Goal: Task Accomplishment & Management: Use online tool/utility

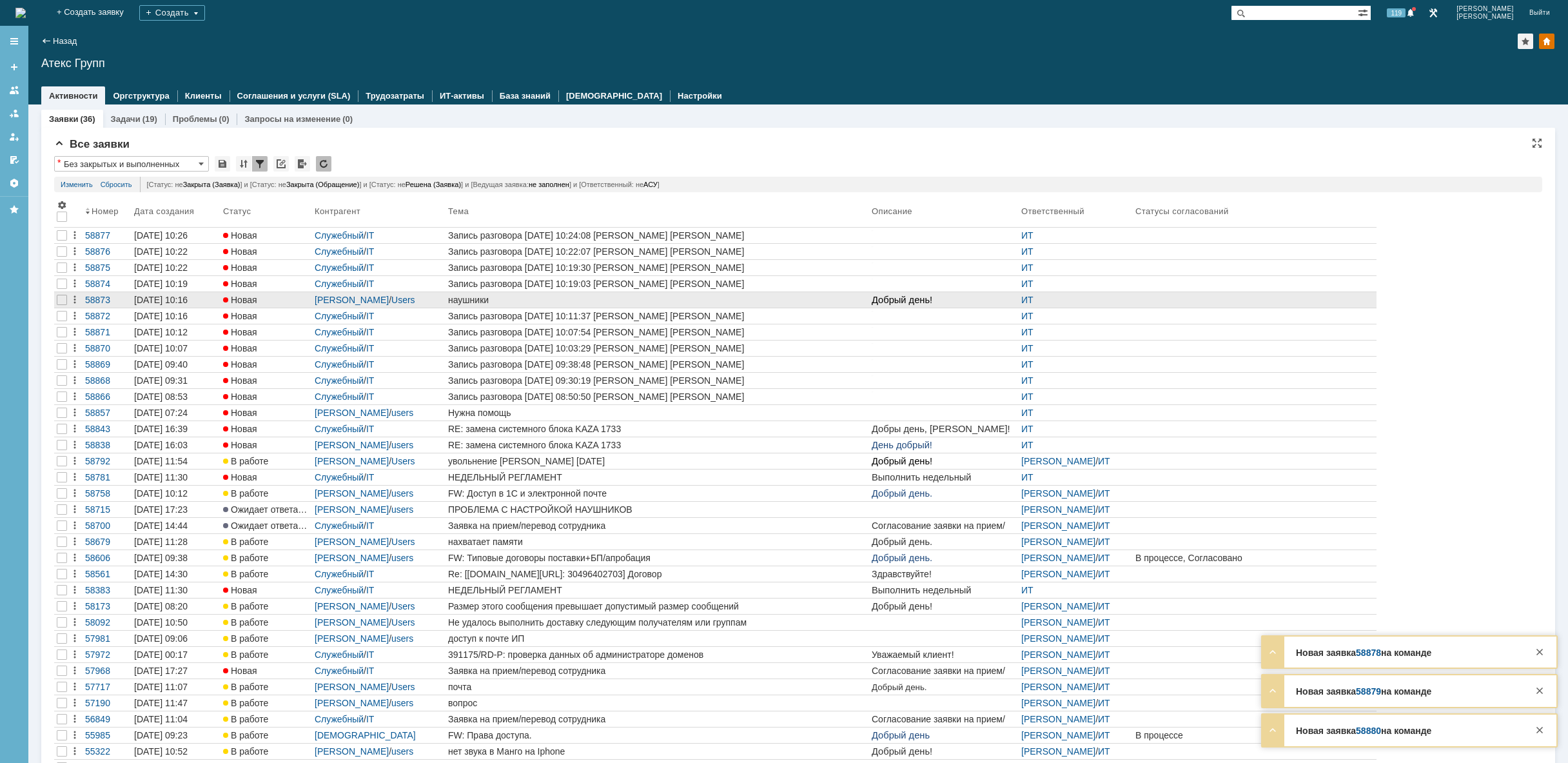
click at [504, 299] on div "наушники" at bounding box center [657, 300] width 418 height 10
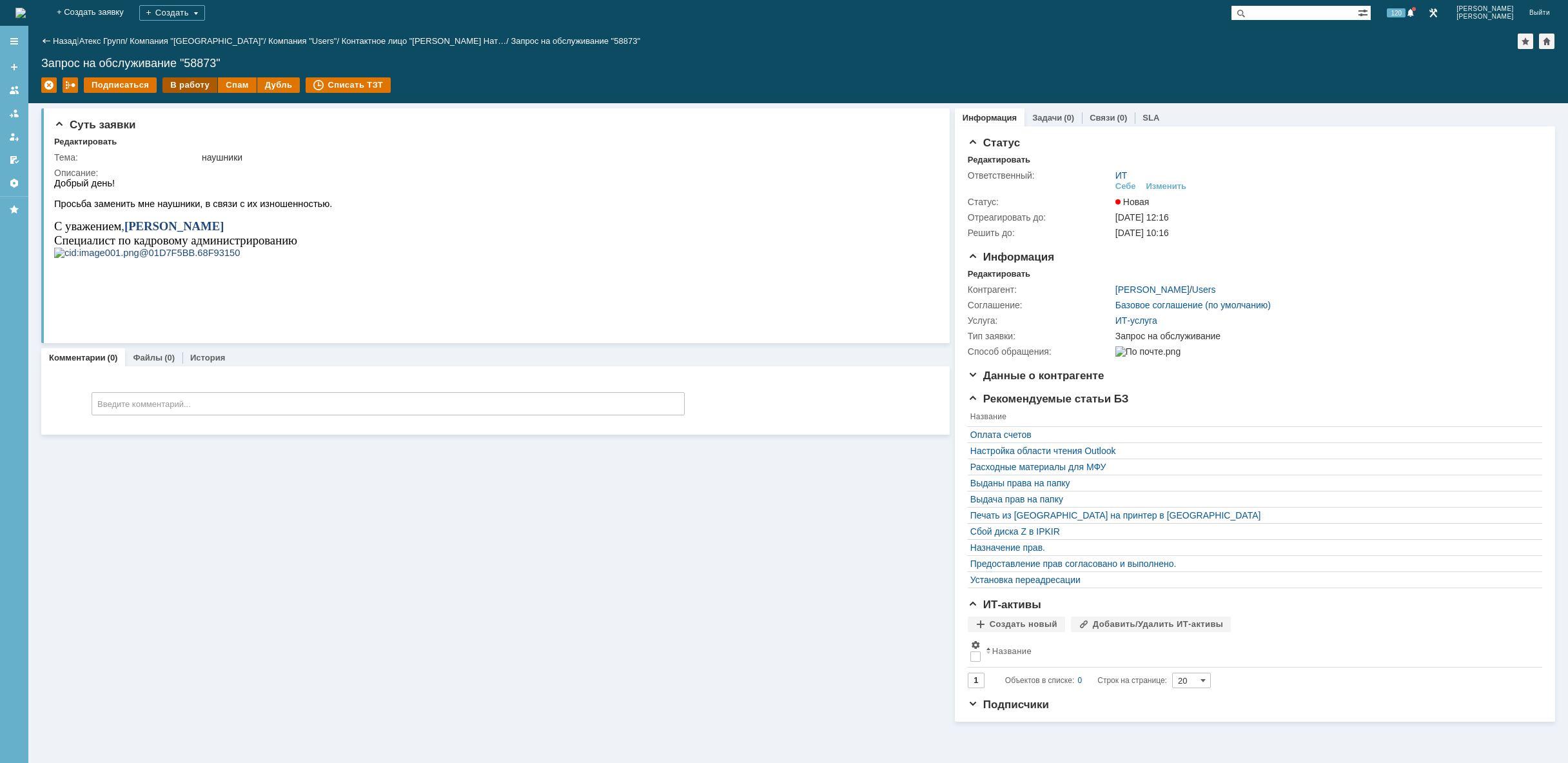
click at [186, 82] on div "В работу" at bounding box center [190, 85] width 55 height 15
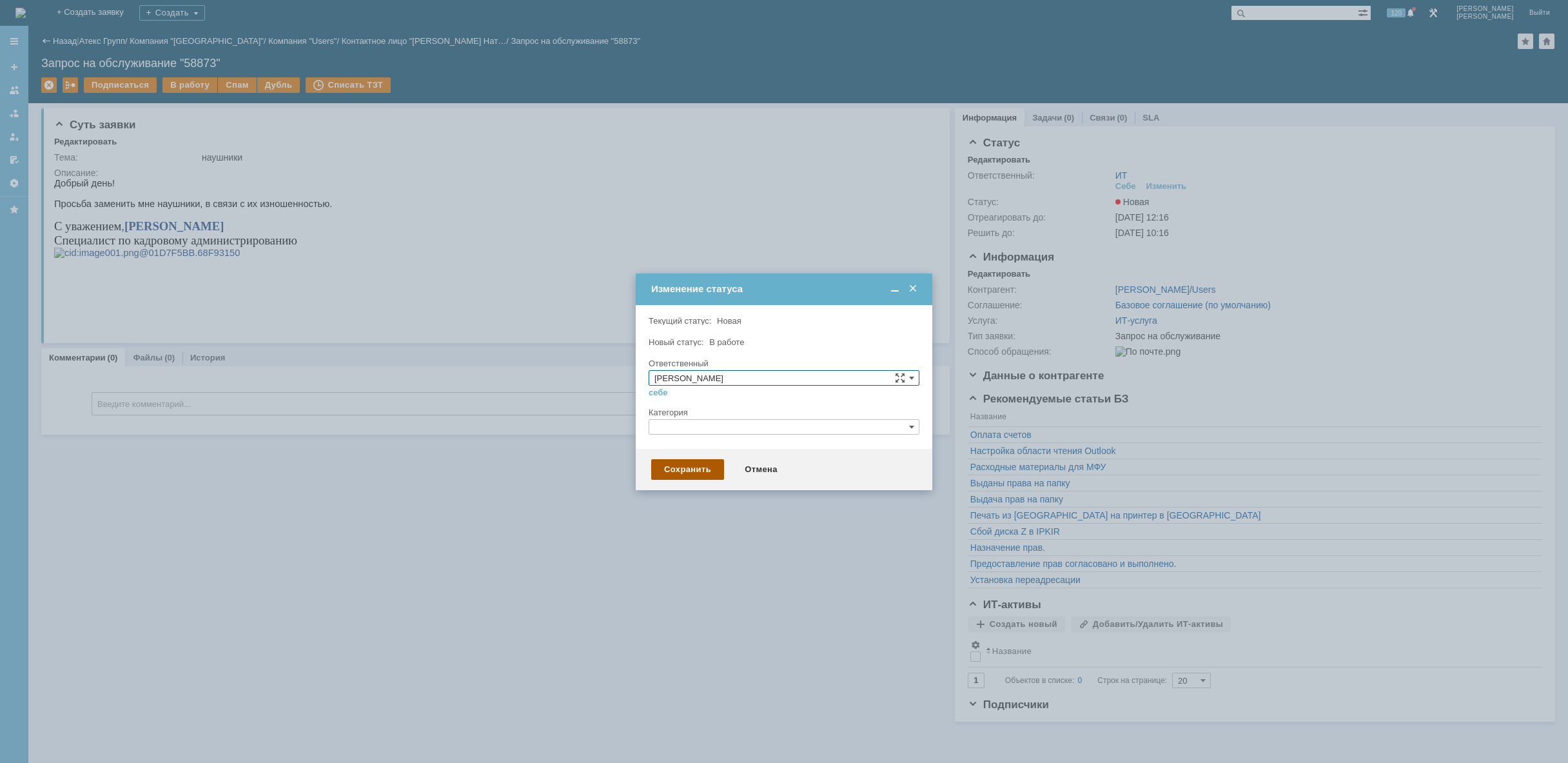
click at [688, 476] on div "Сохранить" at bounding box center [688, 470] width 73 height 21
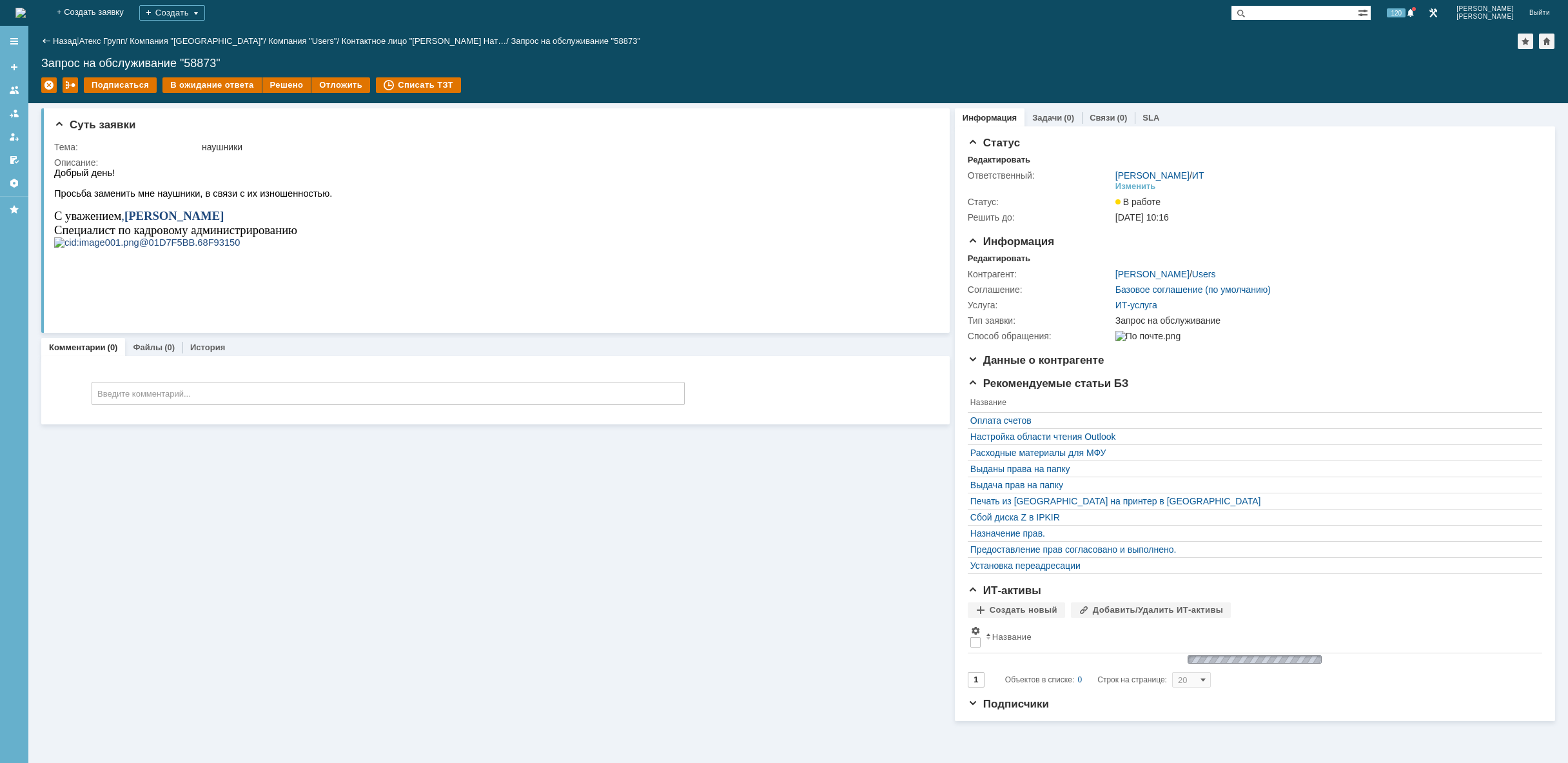
click at [26, 8] on img at bounding box center [20, 13] width 10 height 10
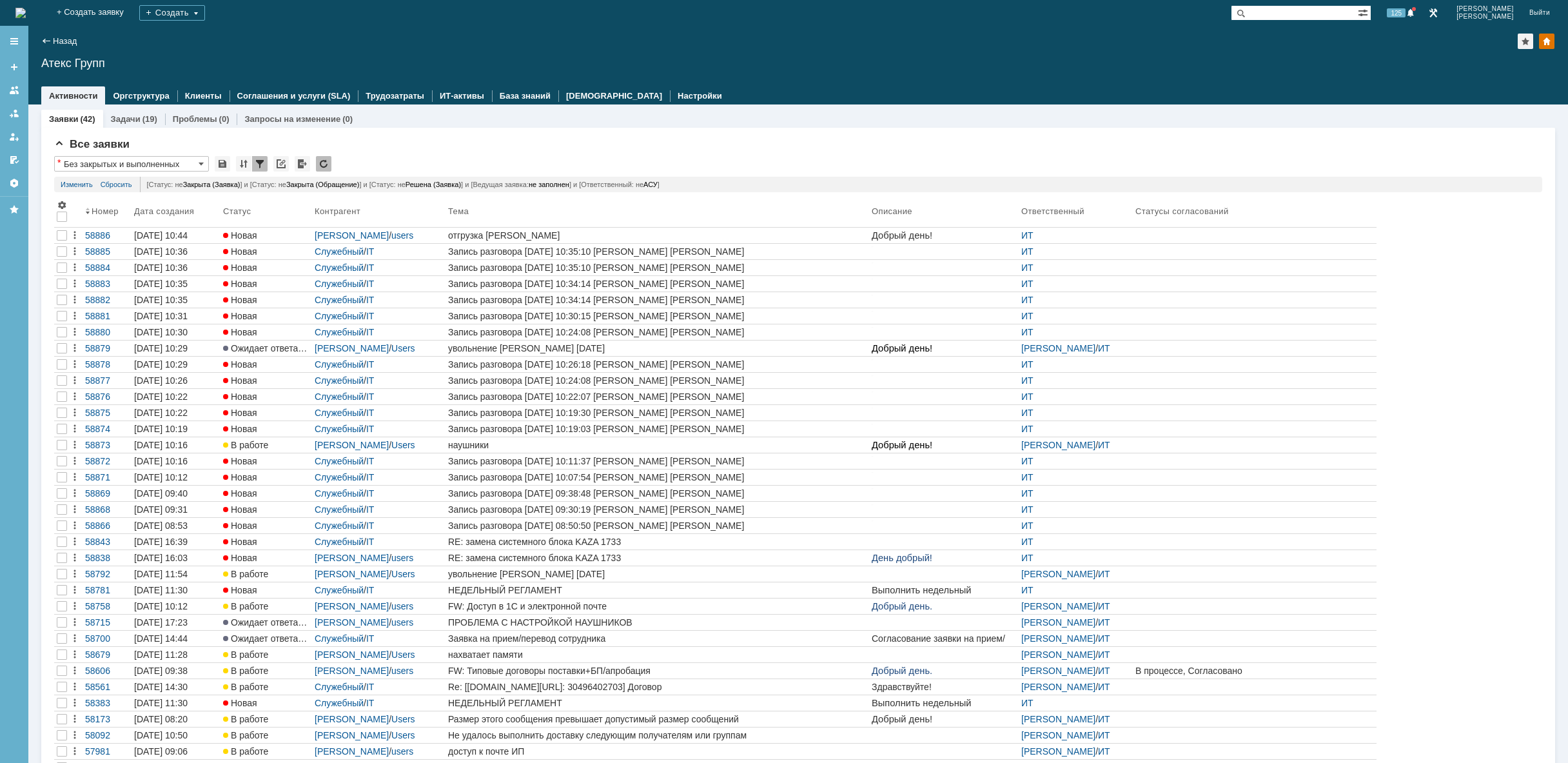
click at [26, 10] on img at bounding box center [20, 13] width 10 height 10
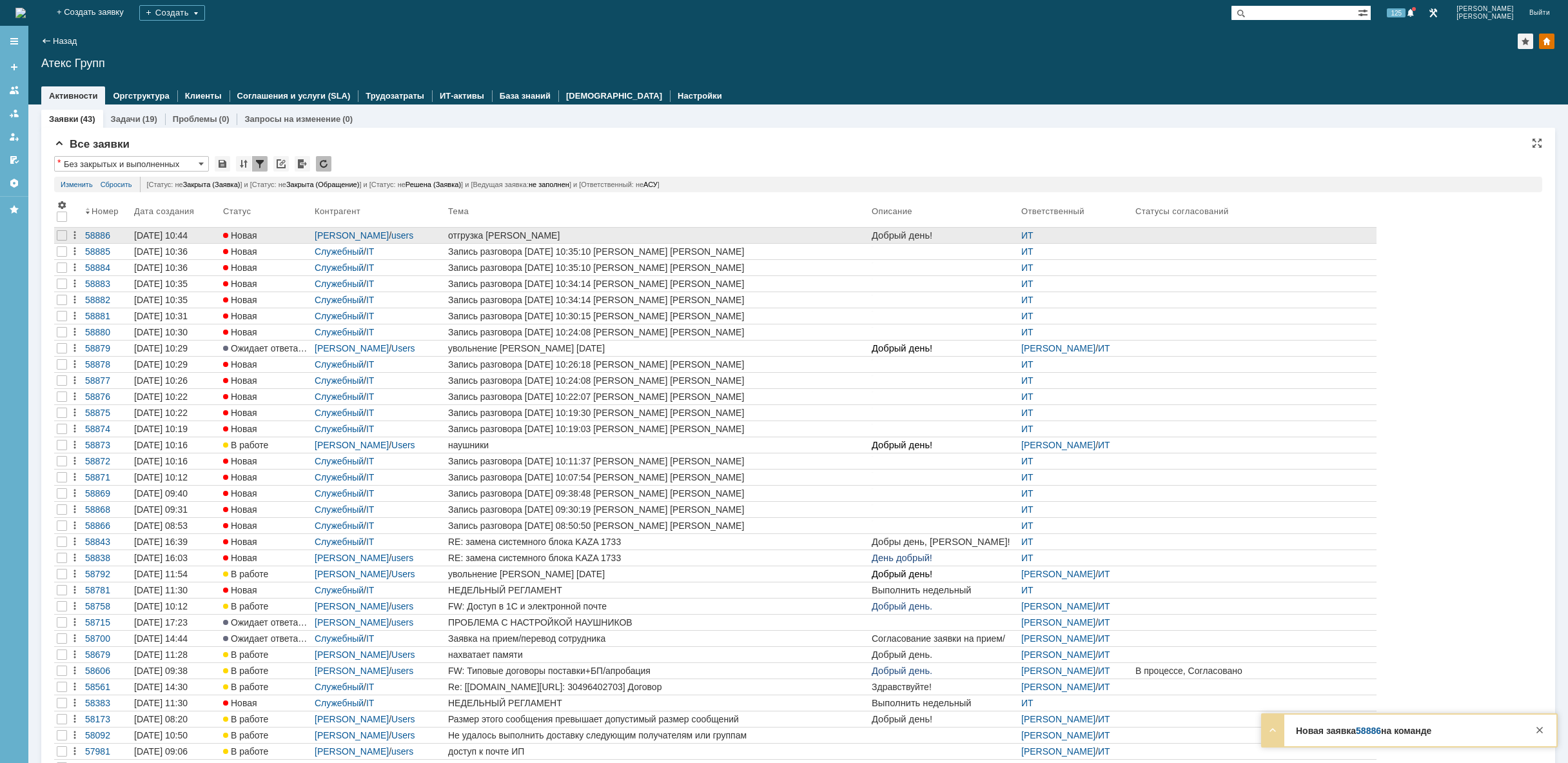
click at [761, 230] on div "отгрузка [PERSON_NAME]" at bounding box center [657, 235] width 418 height 10
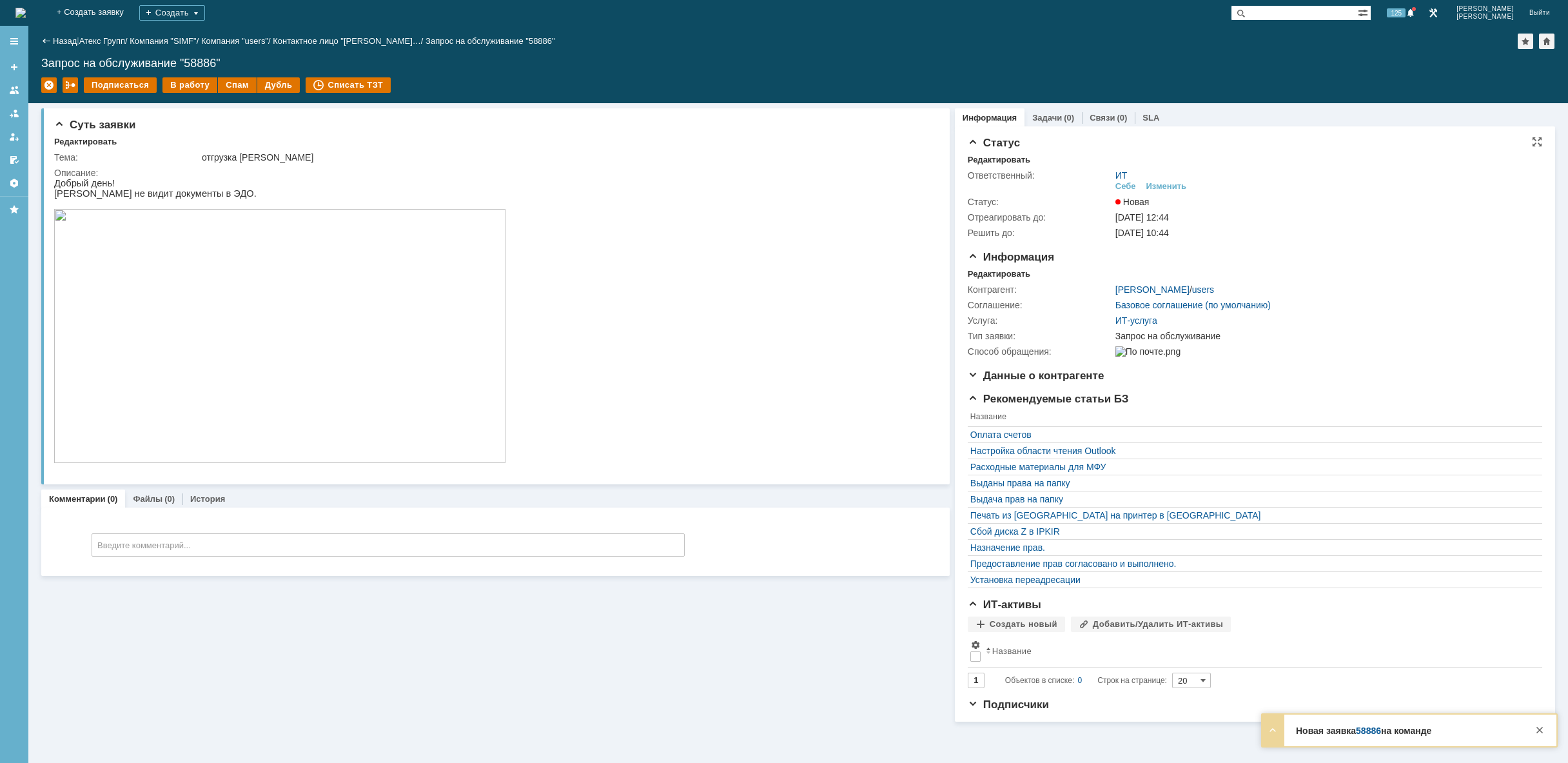
click at [1171, 179] on div "ИТ Себе Изменить" at bounding box center [1324, 182] width 418 height 23
click at [1172, 186] on div "Изменить" at bounding box center [1166, 186] width 40 height 10
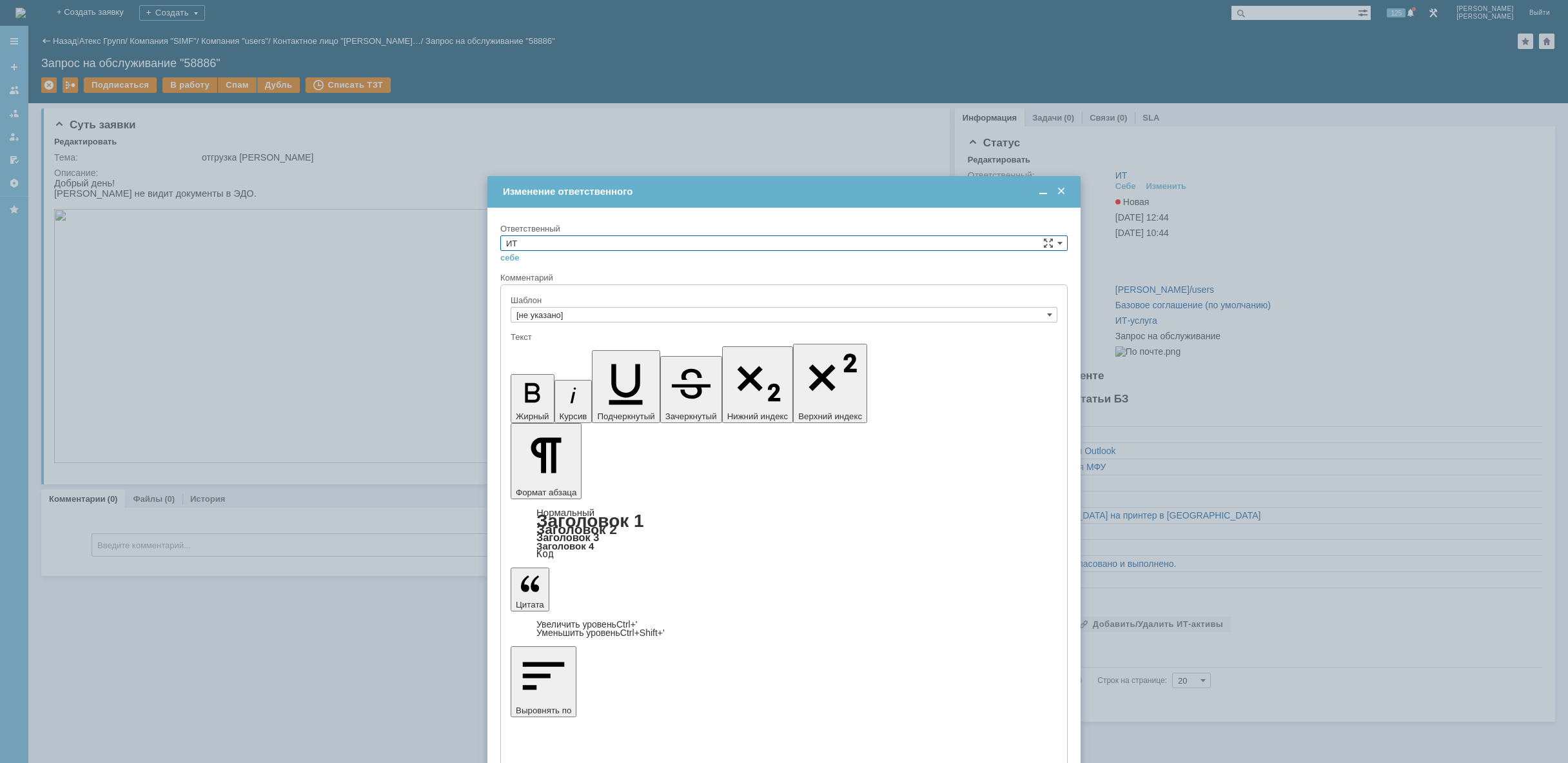
click at [854, 245] on input "ИТ" at bounding box center [784, 243] width 567 height 15
click at [705, 345] on span "АСУ" at bounding box center [784, 350] width 556 height 10
type input "АСУ"
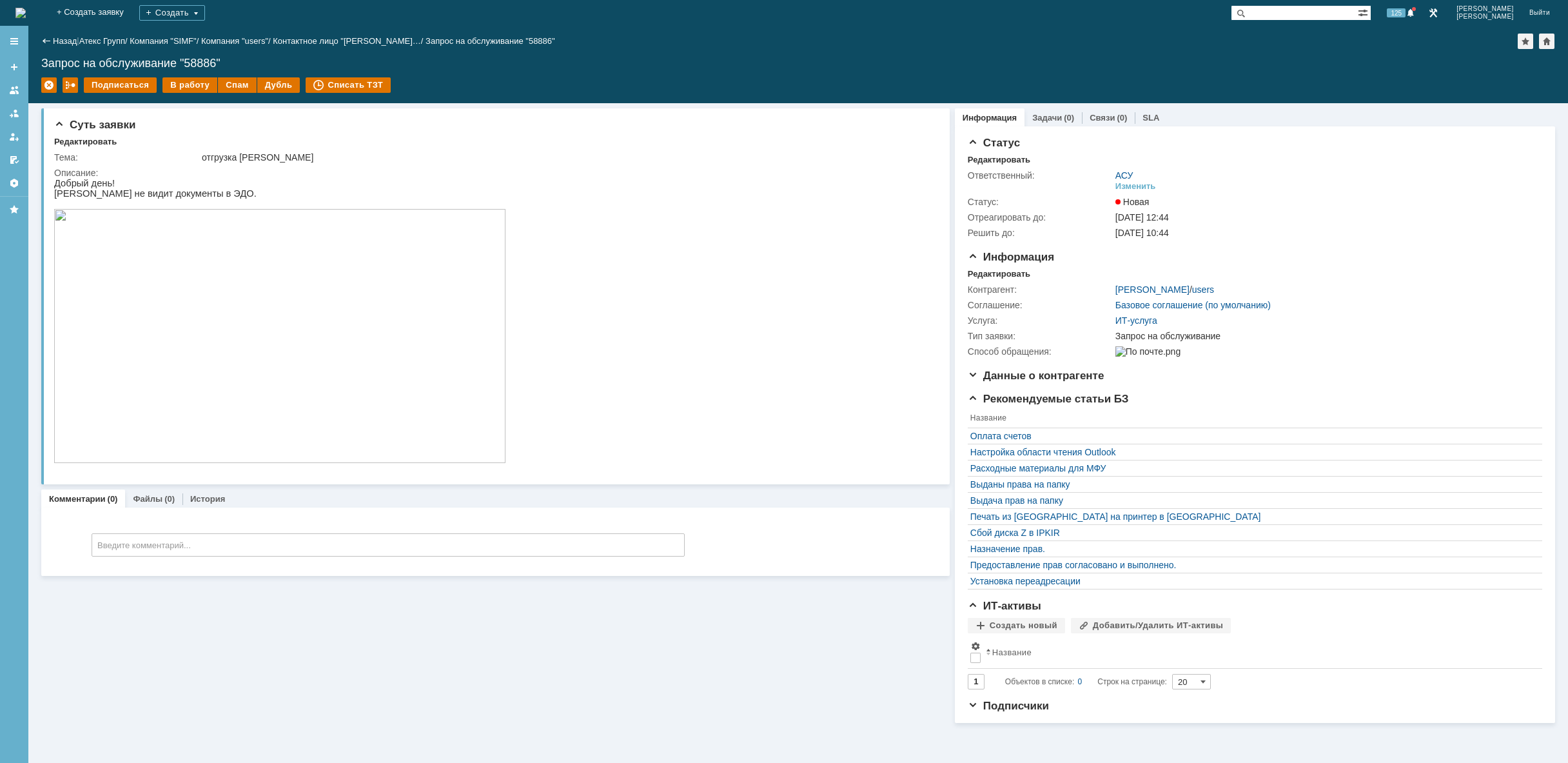
click at [26, 18] on img at bounding box center [20, 13] width 10 height 10
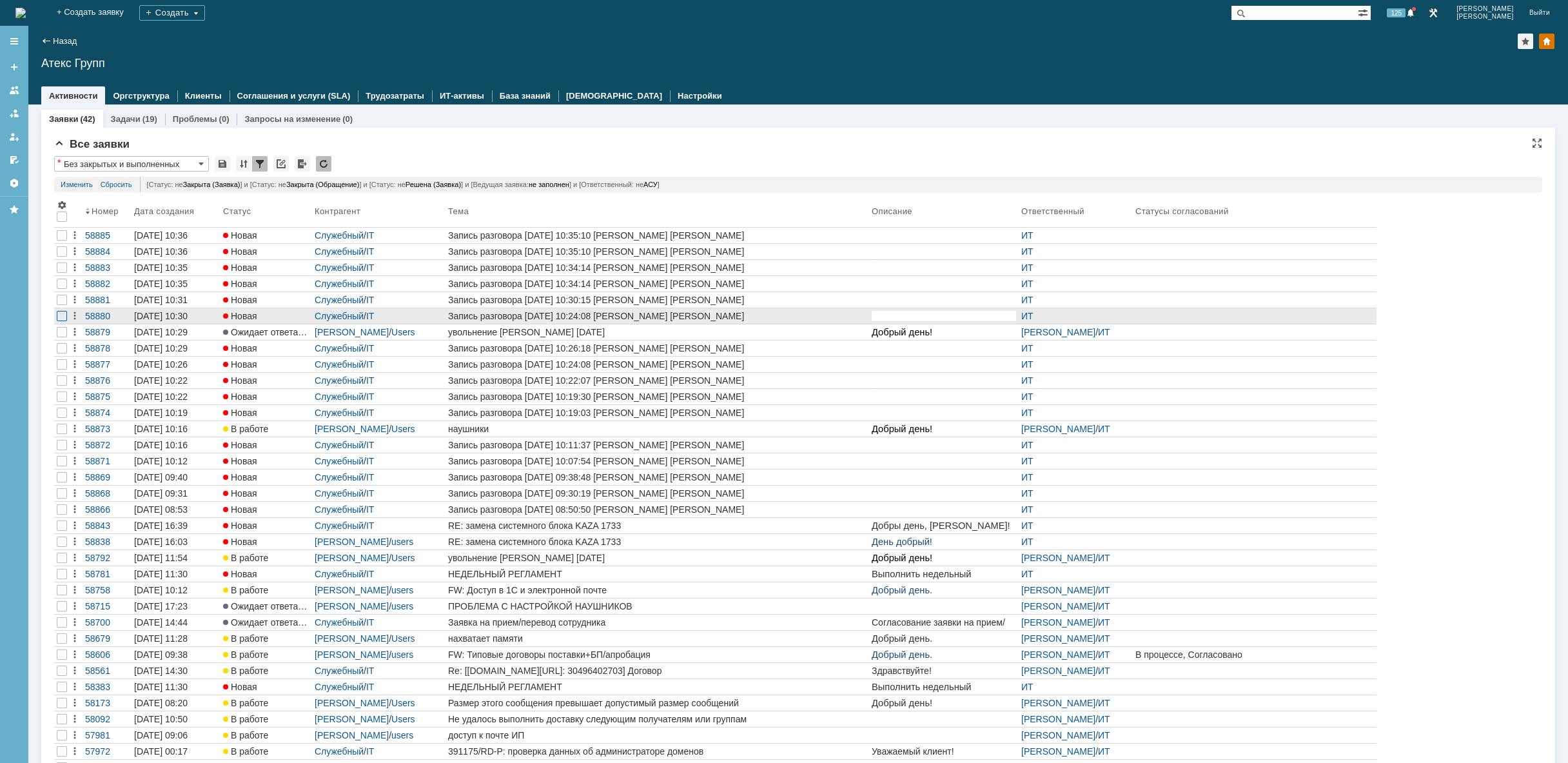
click at [59, 312] on div at bounding box center [61, 316] width 10 height 10
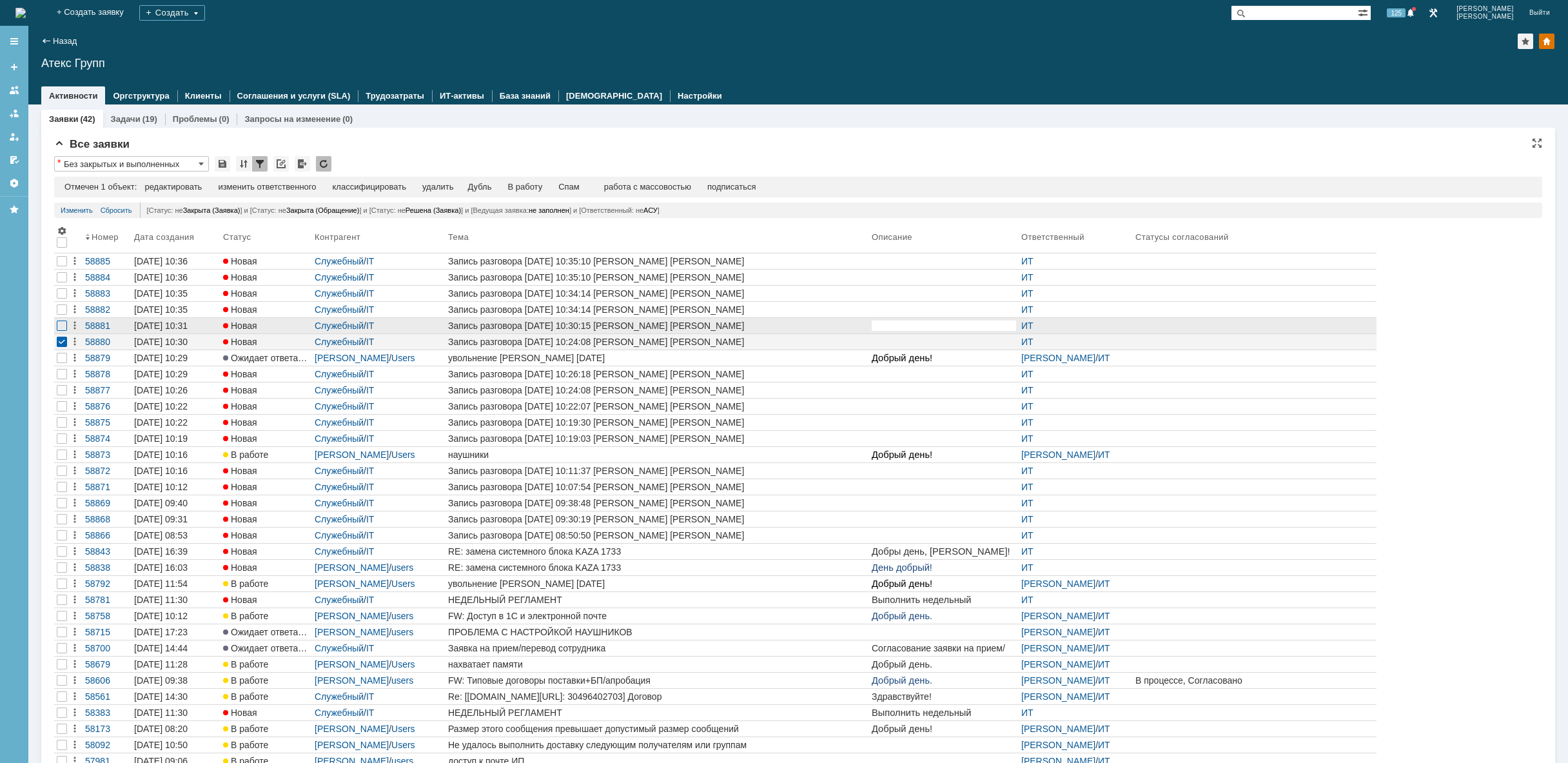
click at [63, 325] on div at bounding box center [61, 325] width 10 height 10
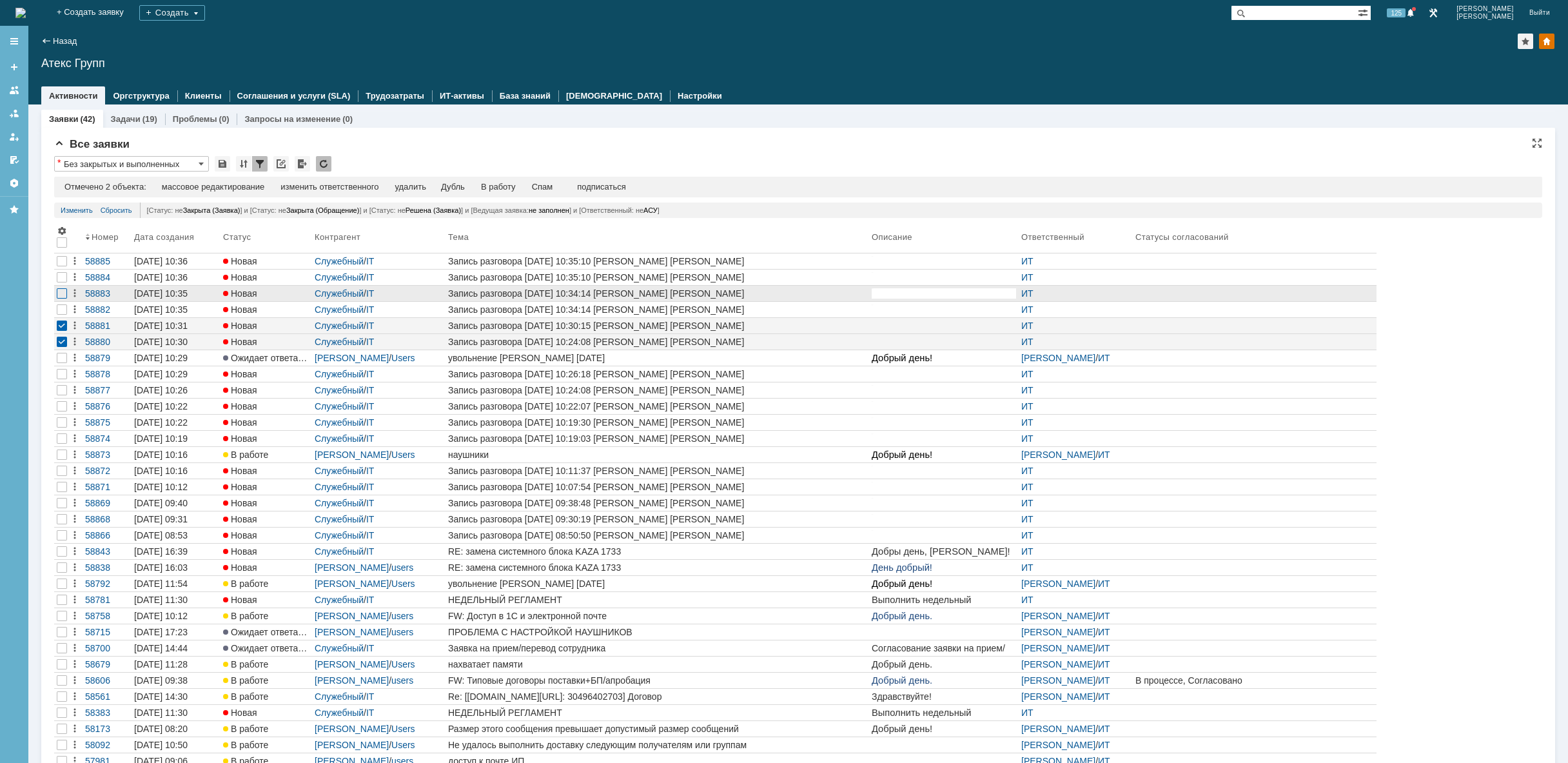
drag, startPoint x: 63, startPoint y: 310, endPoint x: 64, endPoint y: 294, distance: 16.0
click at [63, 305] on div at bounding box center [61, 309] width 10 height 10
click at [64, 294] on div at bounding box center [61, 293] width 10 height 10
click at [62, 273] on div at bounding box center [61, 277] width 10 height 10
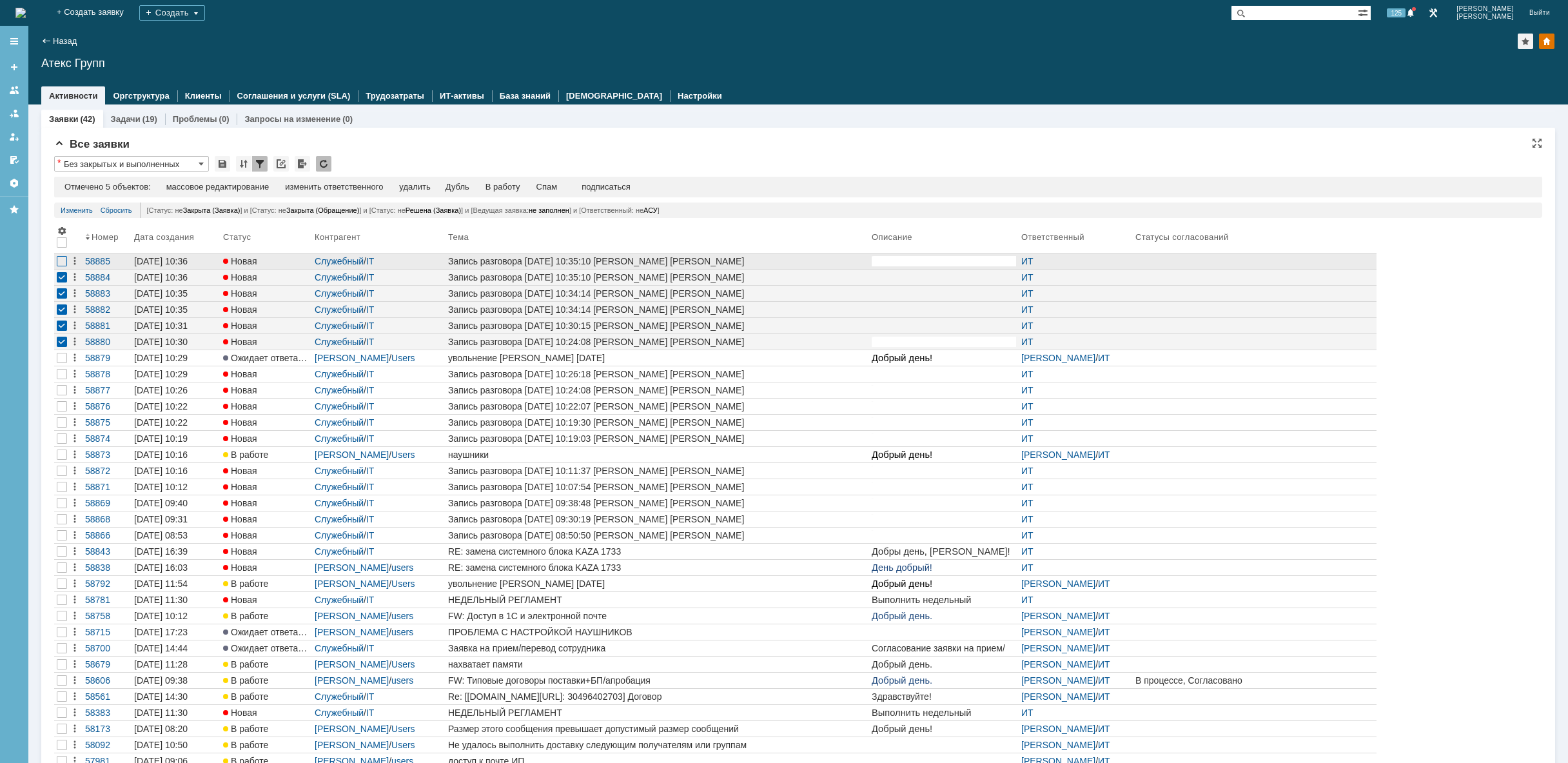
click at [60, 260] on div at bounding box center [61, 261] width 10 height 10
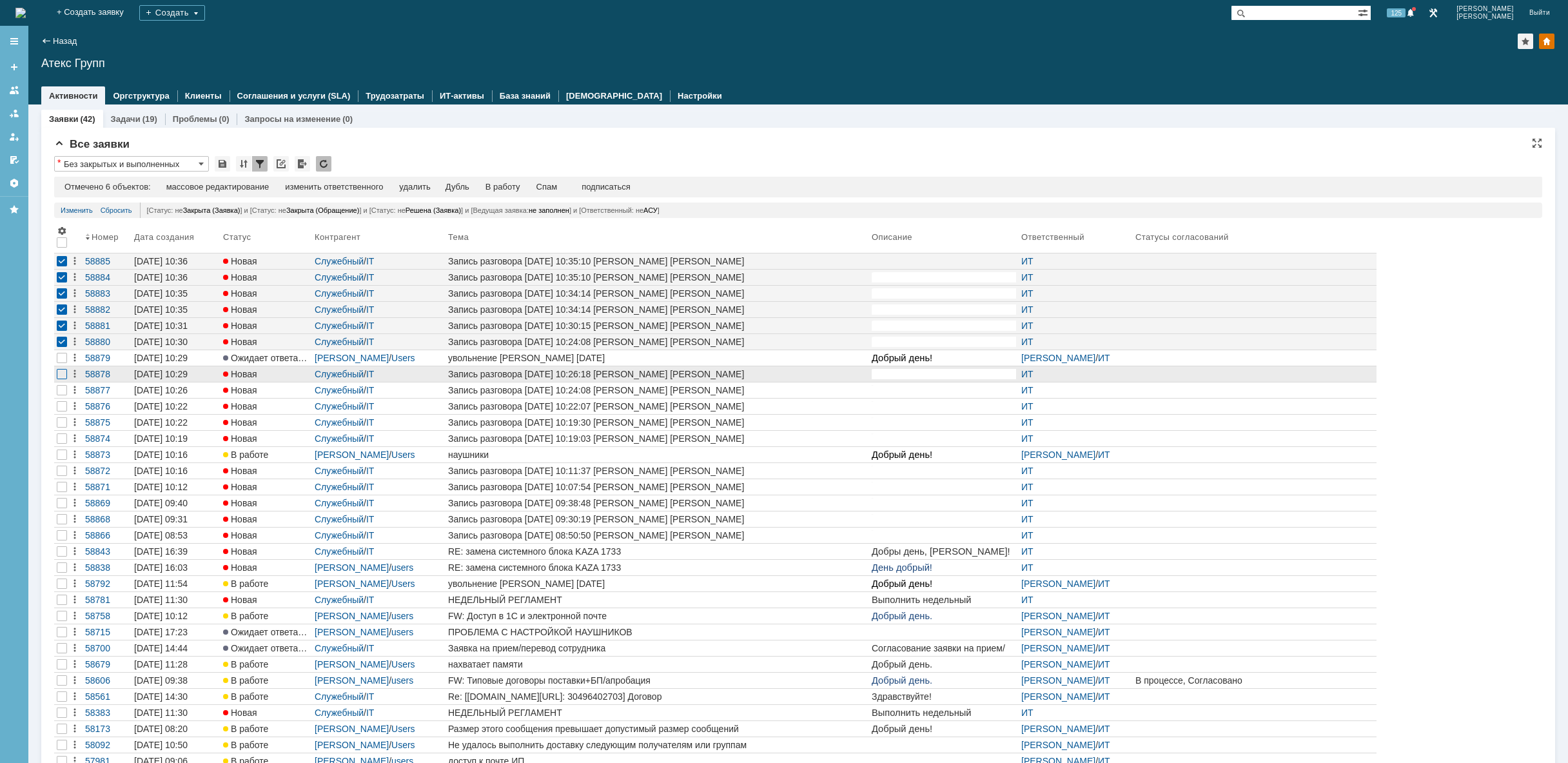
click at [59, 375] on div at bounding box center [61, 374] width 10 height 10
click at [62, 389] on div at bounding box center [61, 390] width 10 height 10
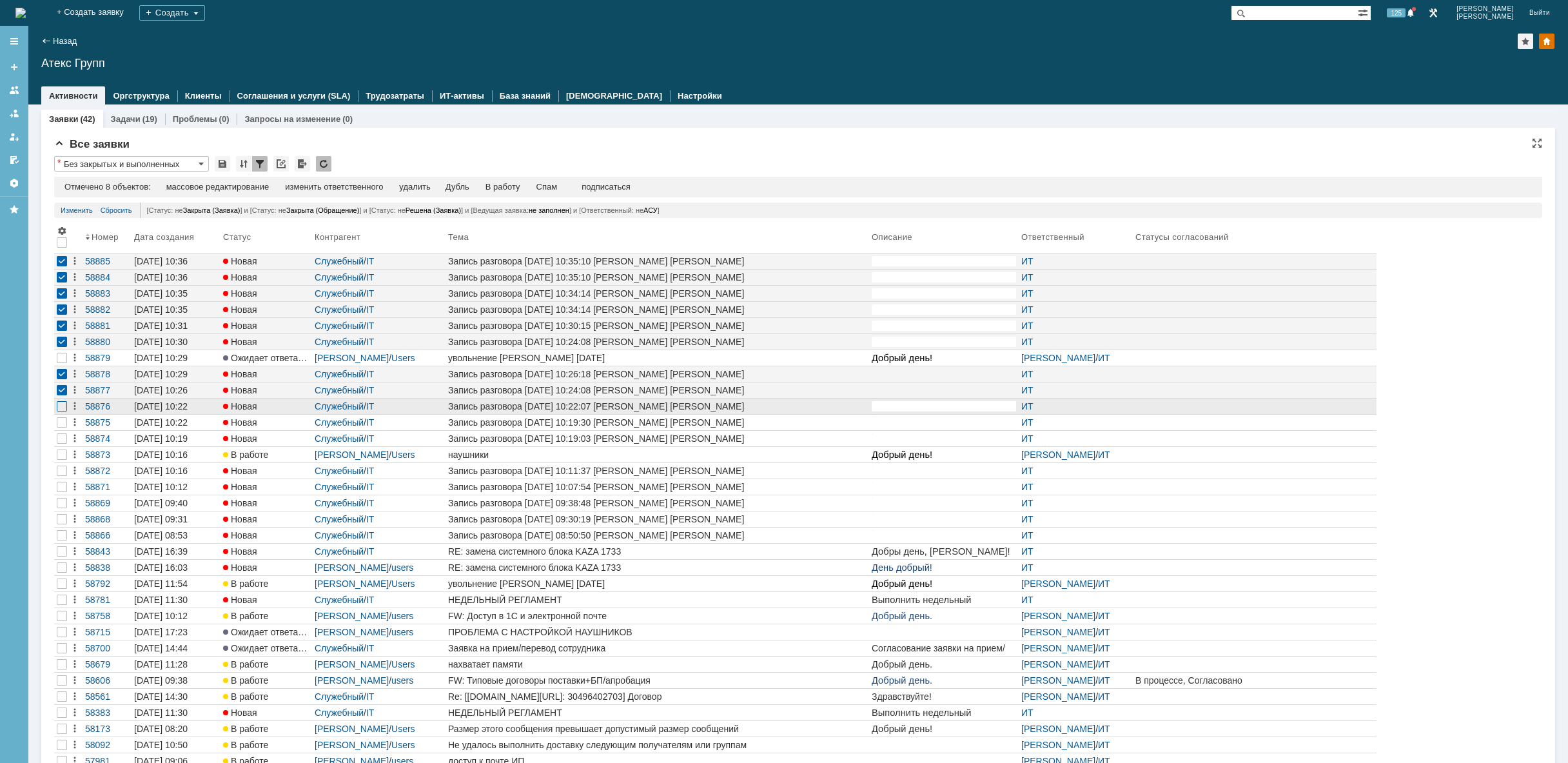
click at [64, 406] on div at bounding box center [61, 406] width 10 height 10
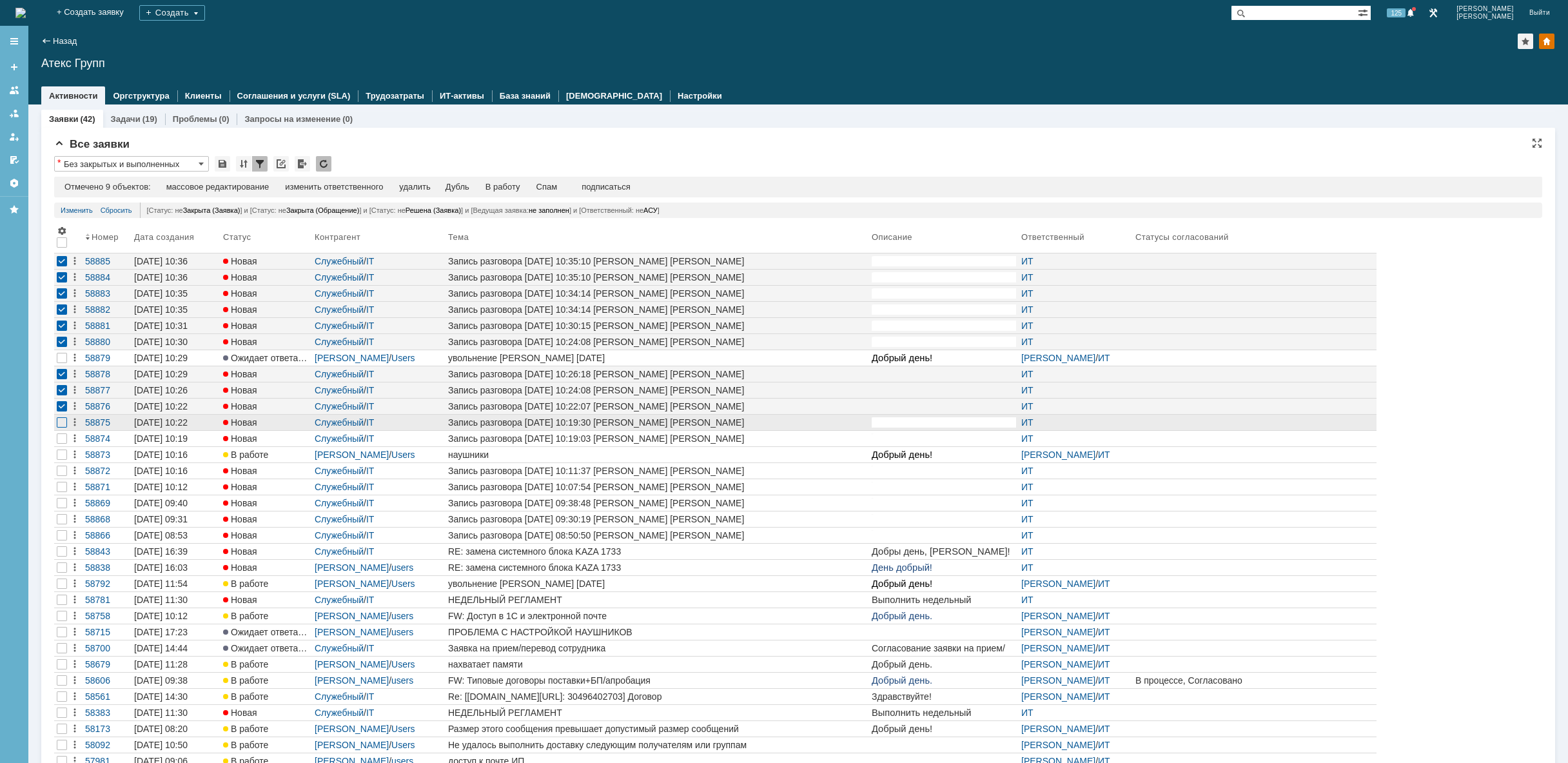
click at [59, 419] on div at bounding box center [61, 422] width 10 height 10
click at [58, 430] on td at bounding box center [61, 423] width 15 height 16
click at [56, 426] on div at bounding box center [61, 422] width 15 height 15
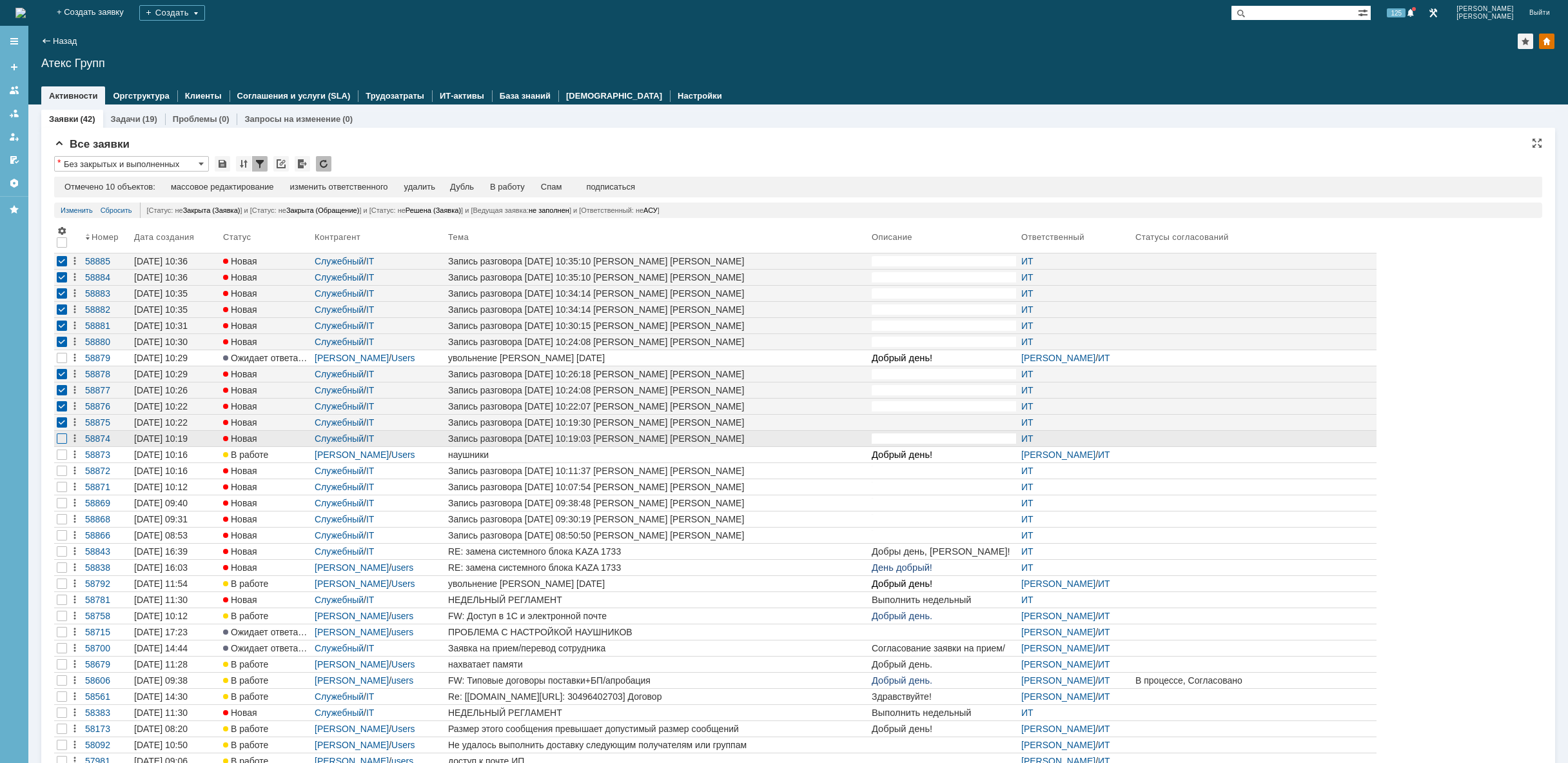
click at [61, 437] on div at bounding box center [61, 438] width 10 height 10
click at [428, 187] on div "удалить" at bounding box center [420, 187] width 31 height 10
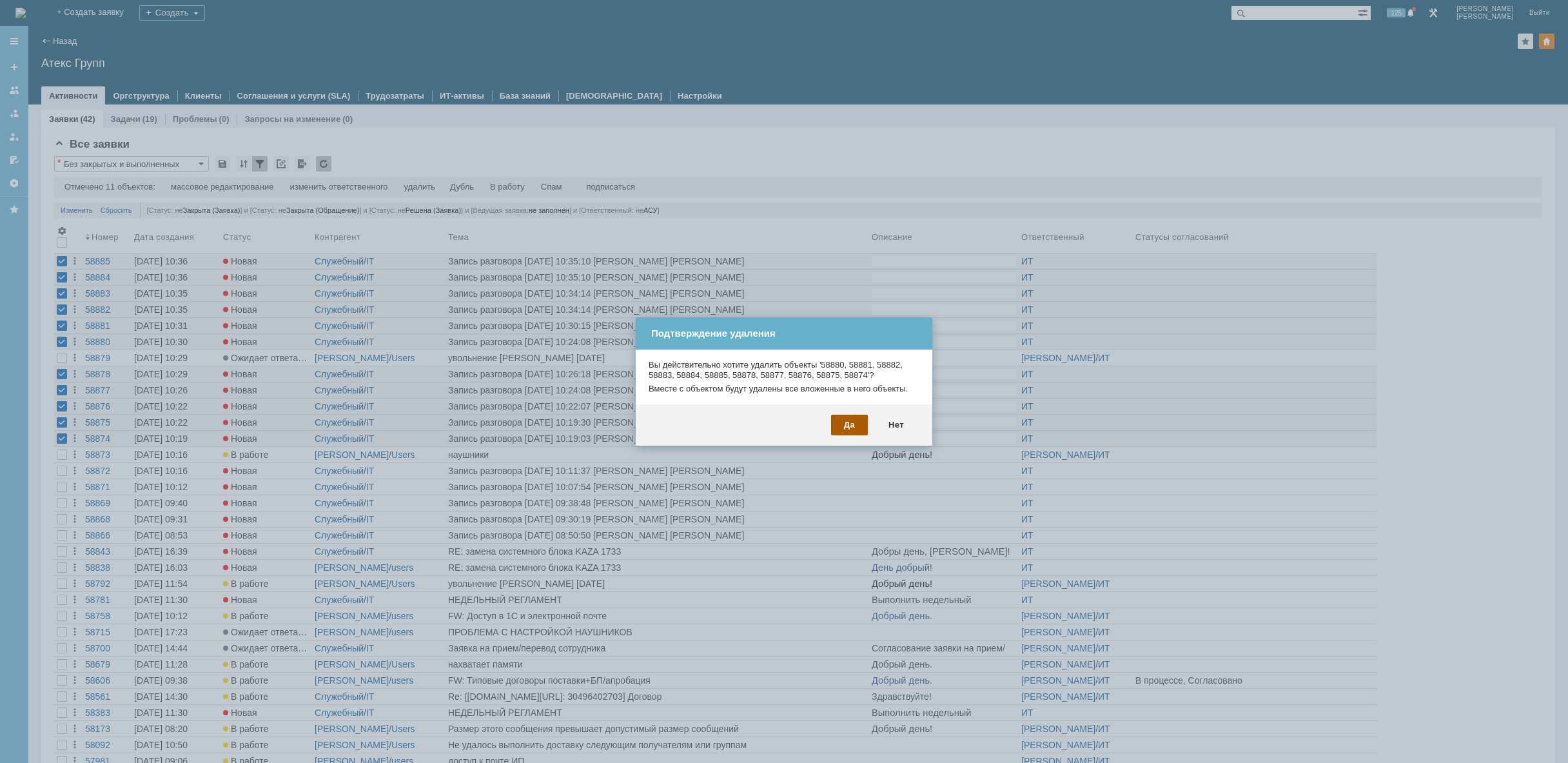
click at [837, 423] on div "Да" at bounding box center [850, 426] width 37 height 21
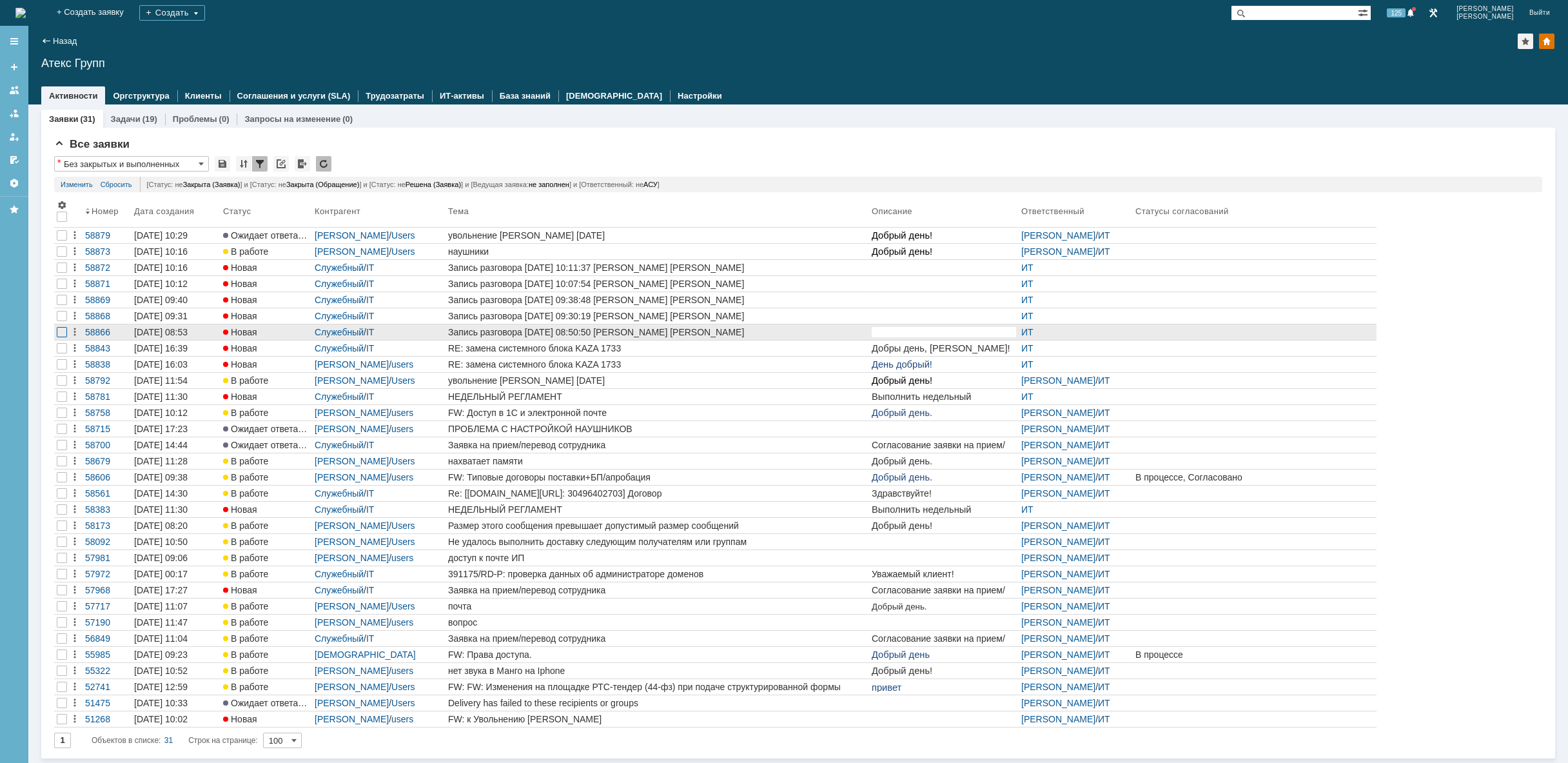
click at [61, 335] on div at bounding box center [61, 332] width 10 height 10
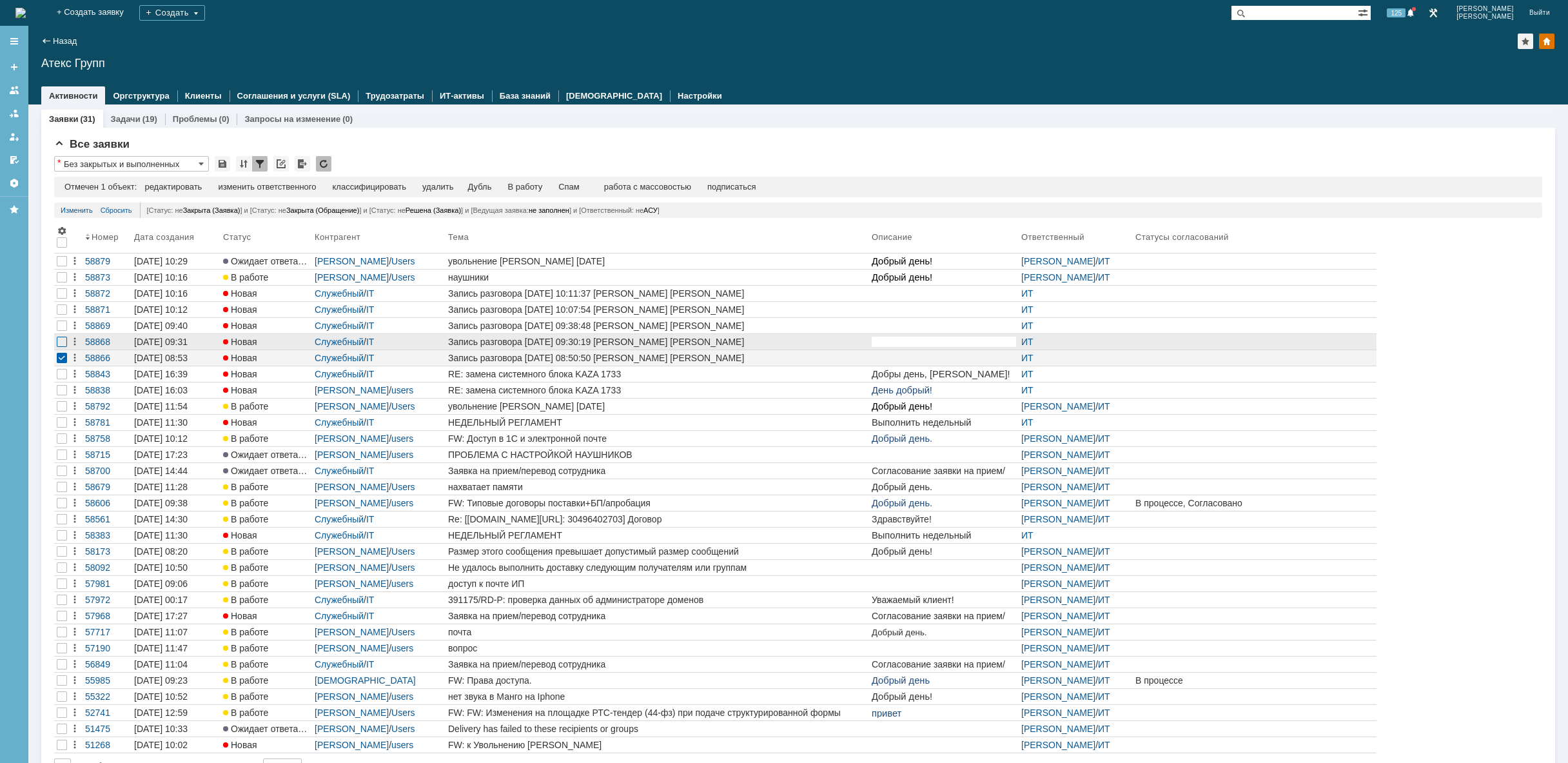
click at [62, 347] on div at bounding box center [61, 342] width 10 height 10
click at [62, 329] on div at bounding box center [61, 325] width 10 height 10
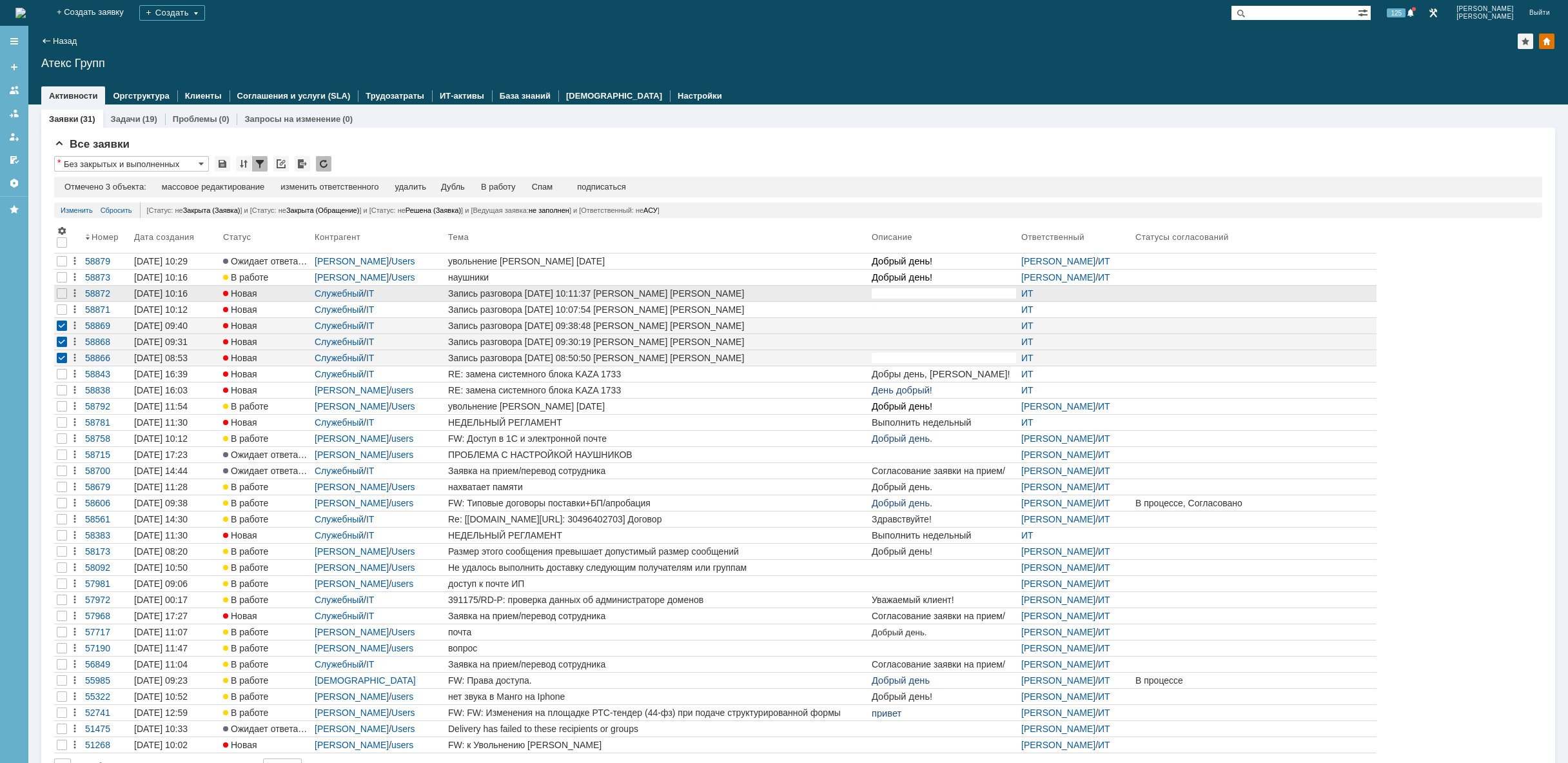
drag, startPoint x: 63, startPoint y: 312, endPoint x: 63, endPoint y: 300, distance: 12.0
click at [63, 310] on div at bounding box center [61, 309] width 10 height 10
click at [62, 298] on div at bounding box center [61, 293] width 10 height 10
click at [415, 184] on div "удалить" at bounding box center [414, 187] width 31 height 10
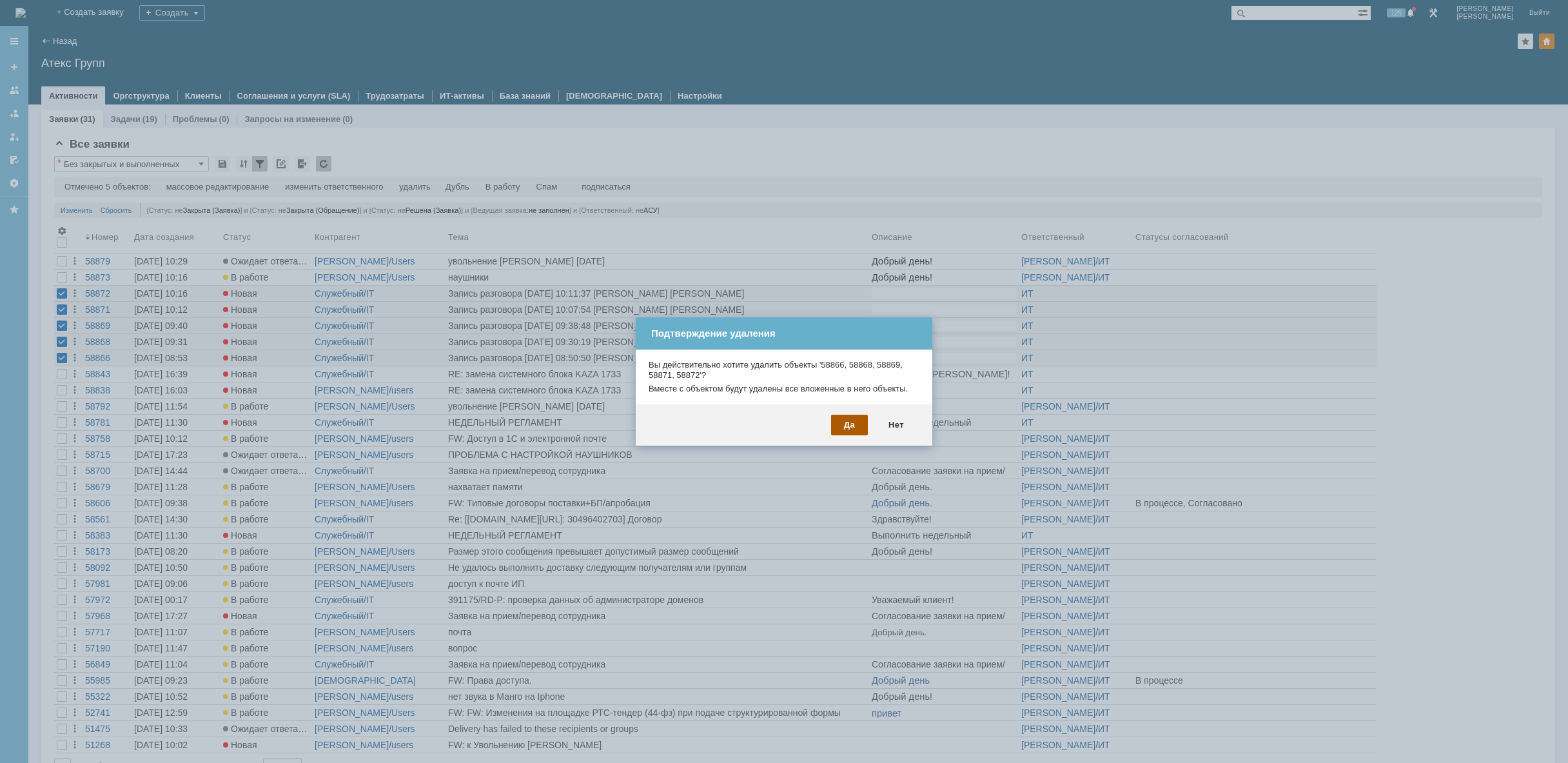
click at [854, 428] on div "Да" at bounding box center [850, 426] width 37 height 21
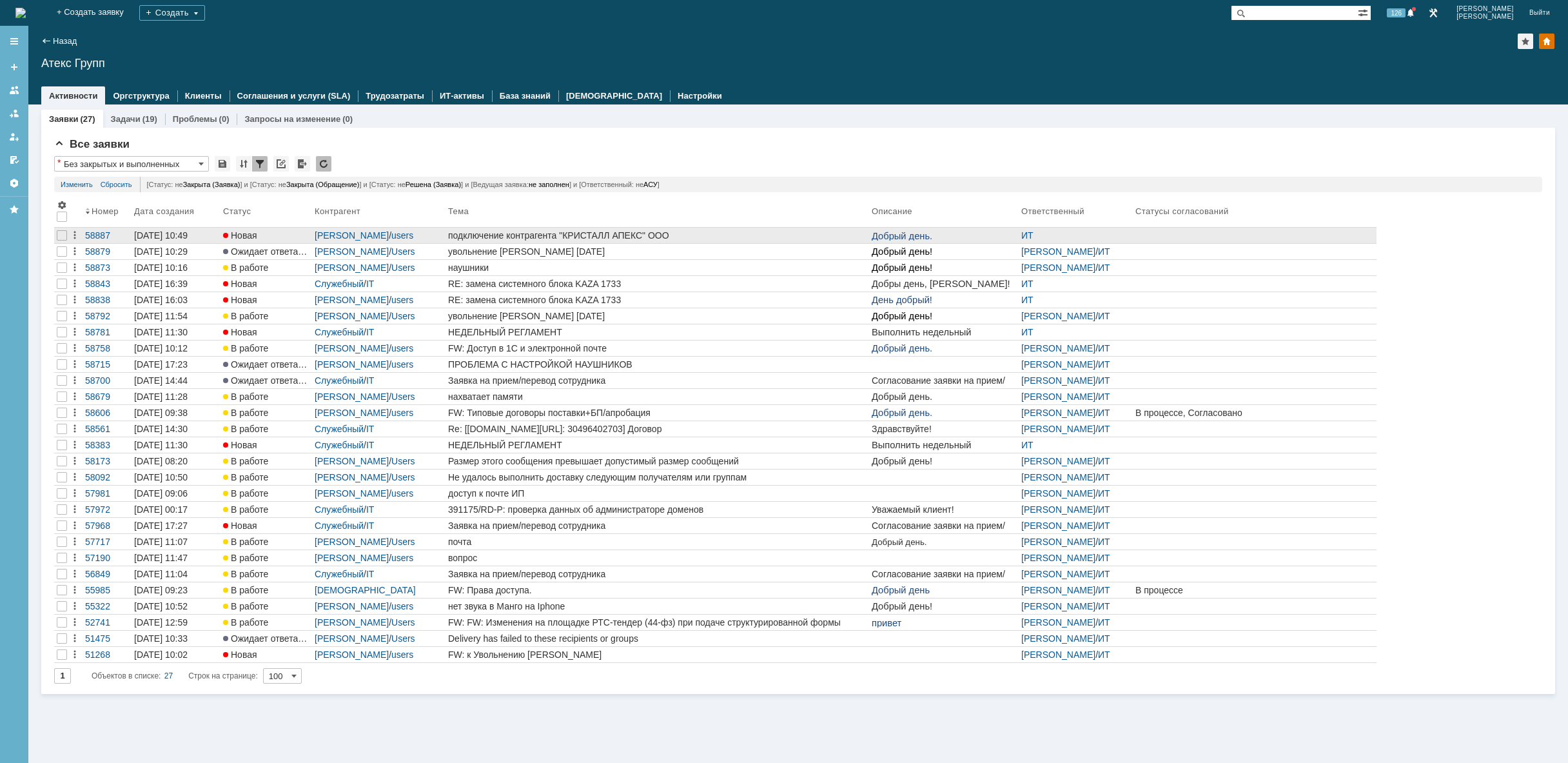
click at [788, 232] on div "подключение контрагента "КРИСТАЛЛ АПЕКС" ООО" at bounding box center [657, 235] width 418 height 10
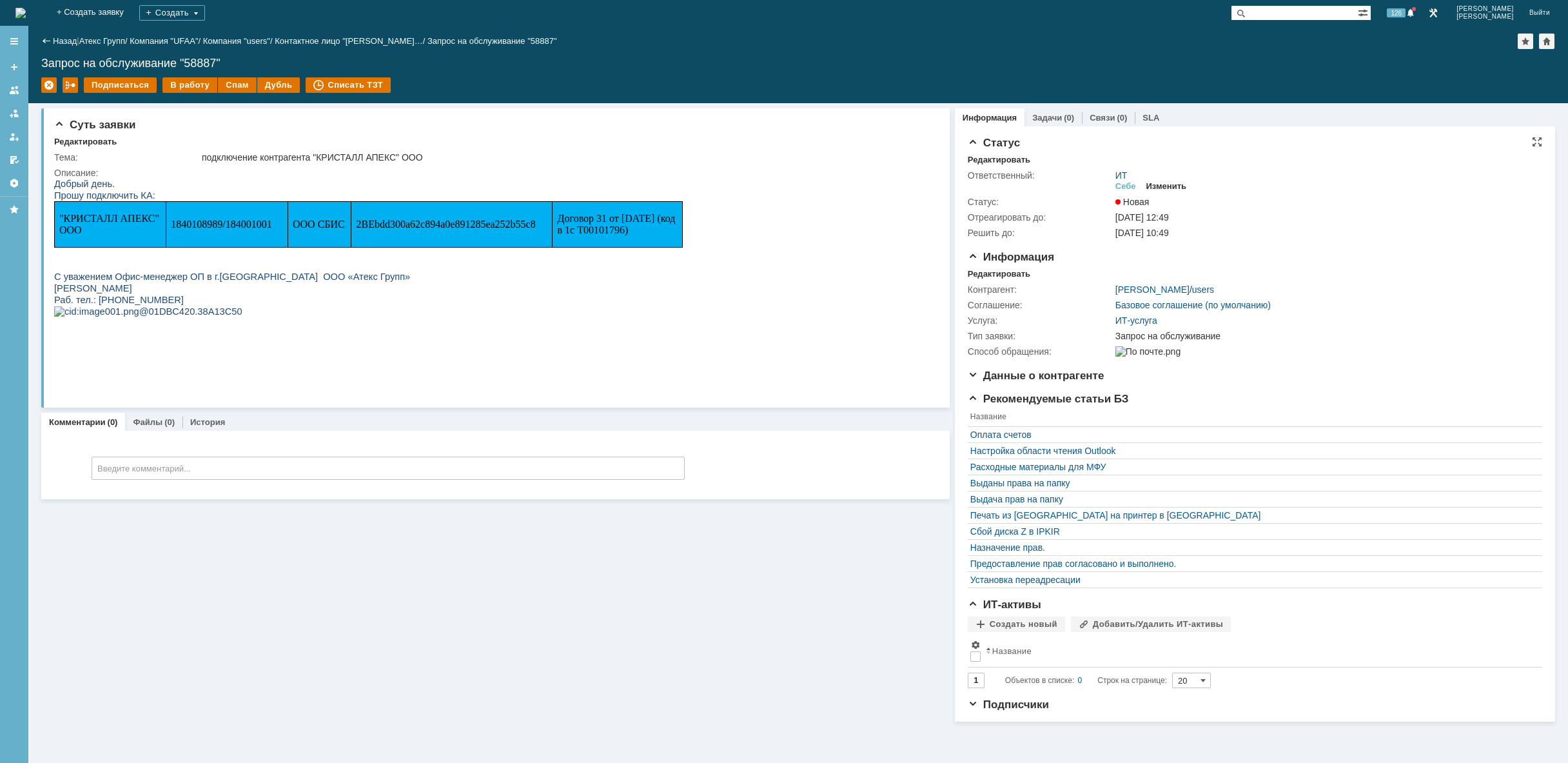
click at [1165, 182] on div "Изменить" at bounding box center [1166, 186] width 40 height 10
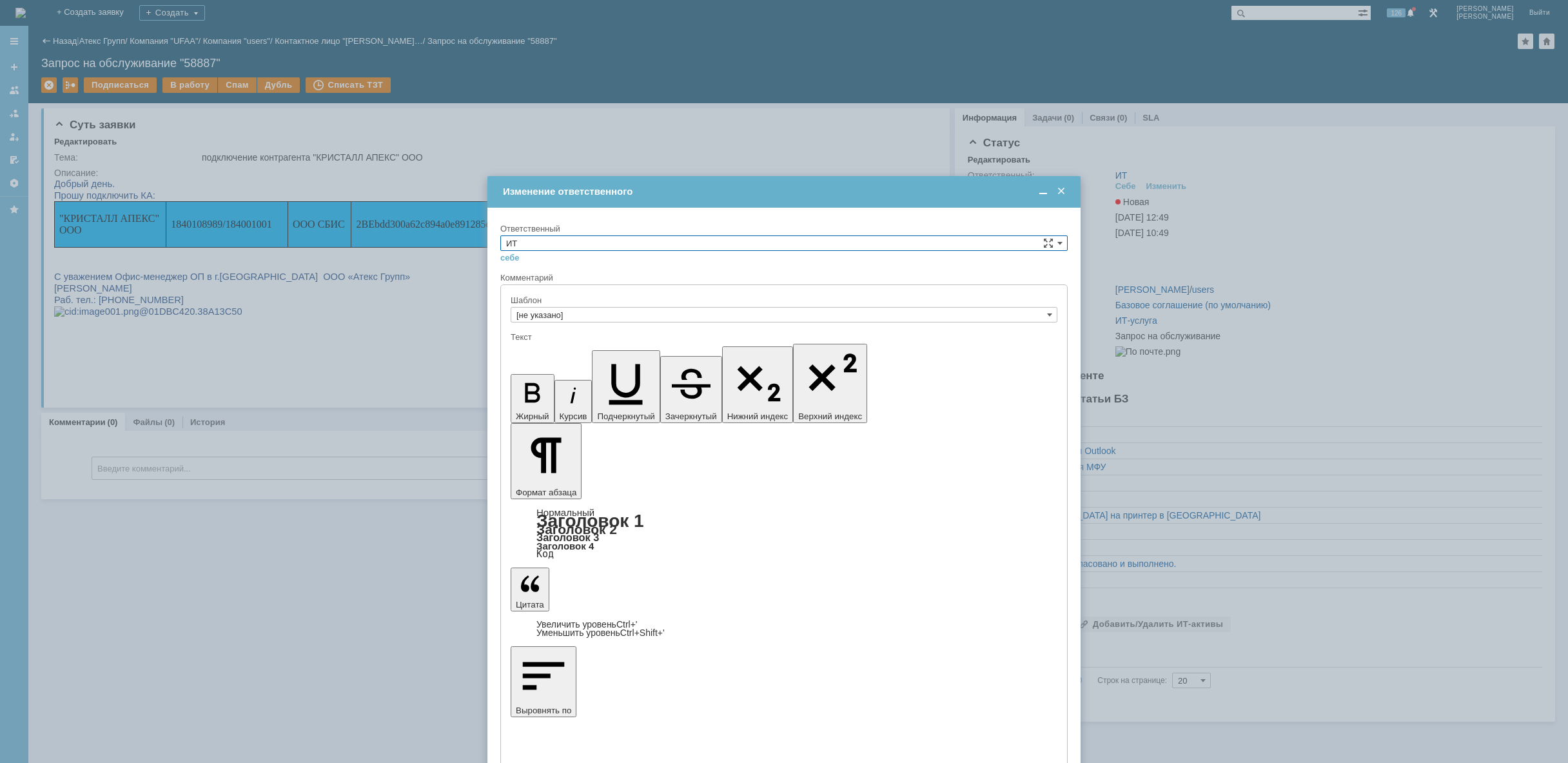
click at [845, 239] on input "ИТ" at bounding box center [784, 243] width 567 height 15
click at [700, 345] on span "АСУ" at bounding box center [784, 350] width 556 height 10
type input "АСУ"
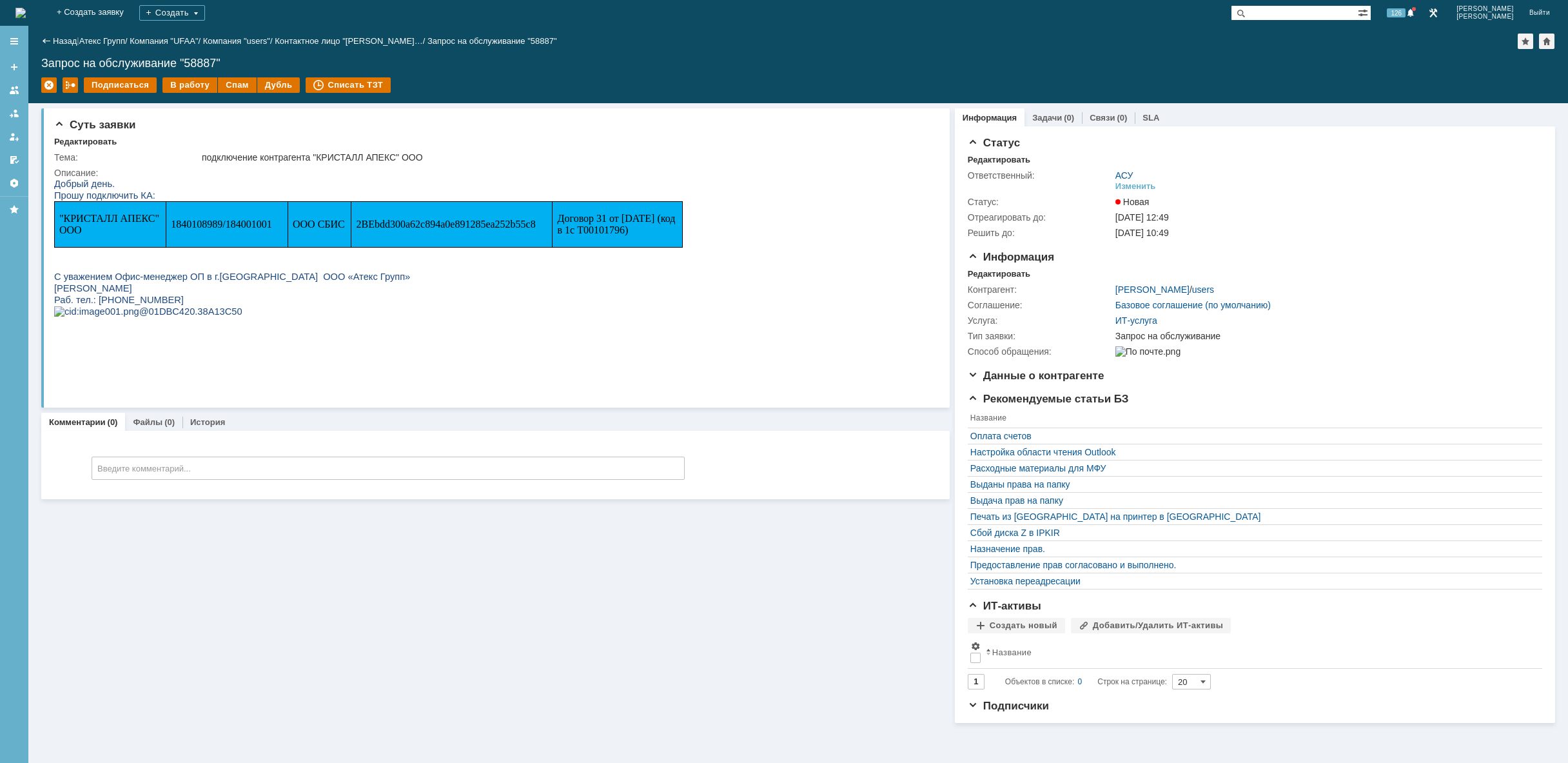
click at [26, 8] on img at bounding box center [20, 13] width 10 height 10
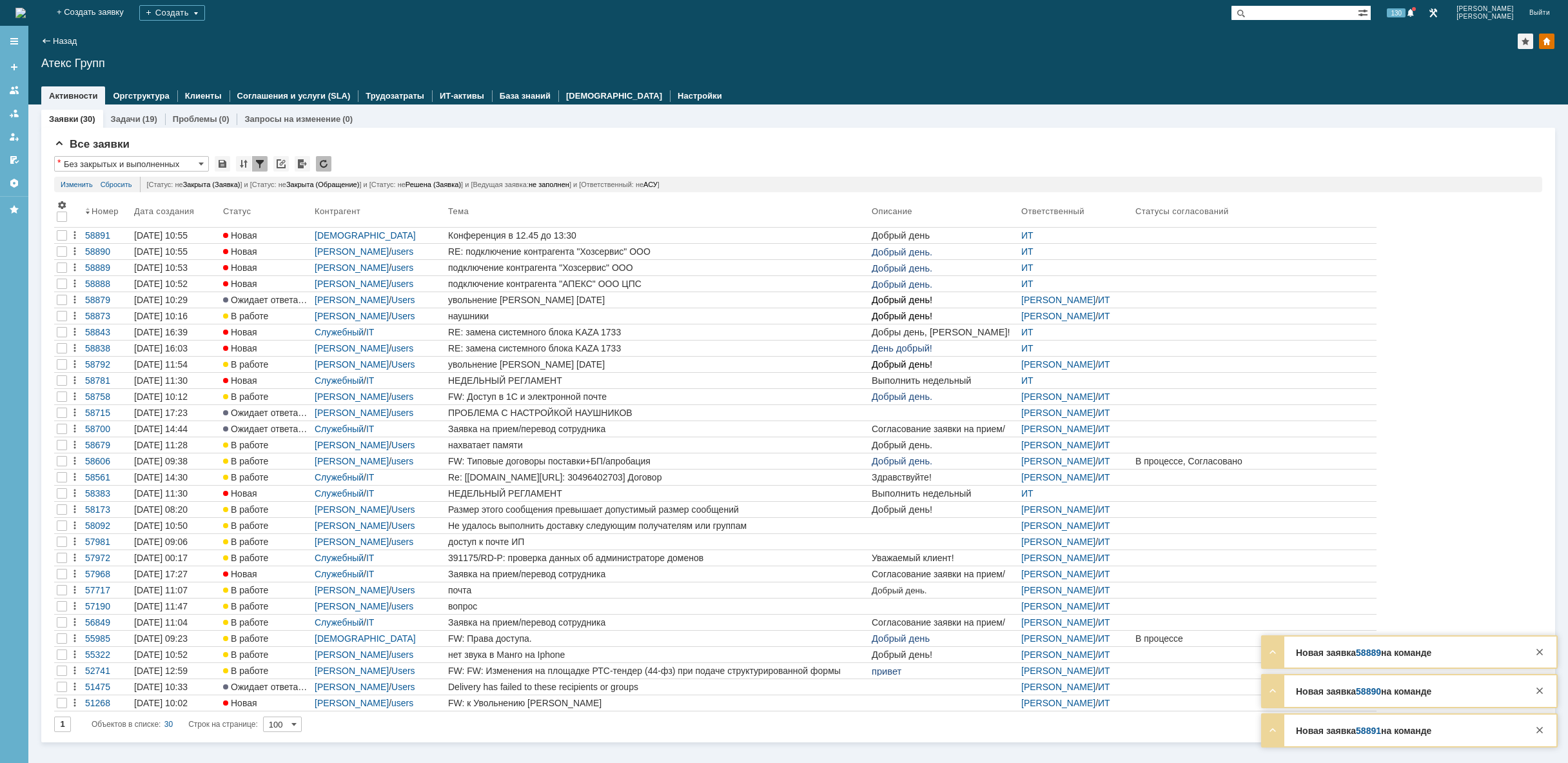
click at [26, 13] on img at bounding box center [20, 13] width 10 height 10
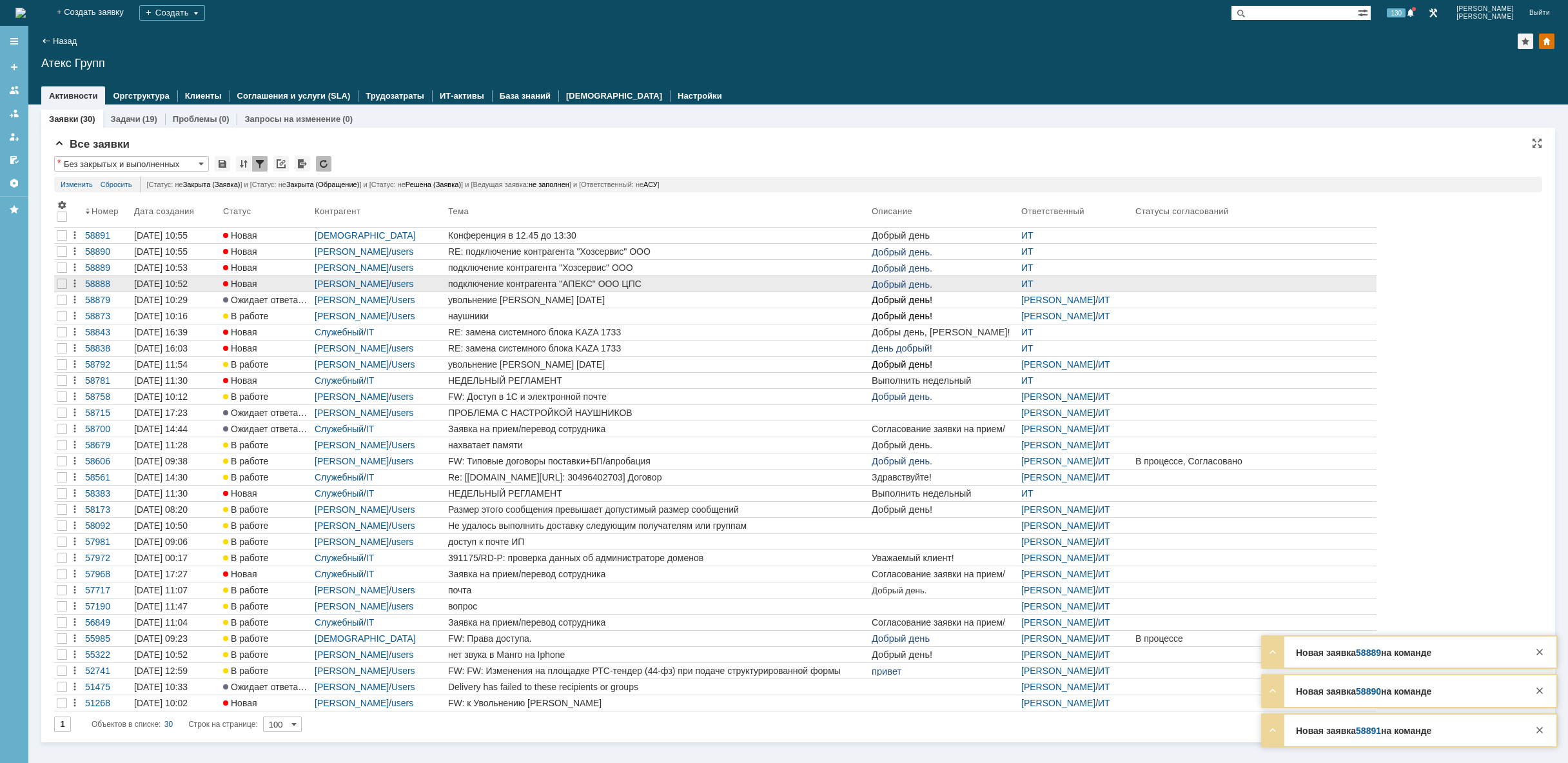
click at [780, 287] on div "подключение контрагента "АПЕКС" ООО ЦПС" at bounding box center [657, 283] width 418 height 10
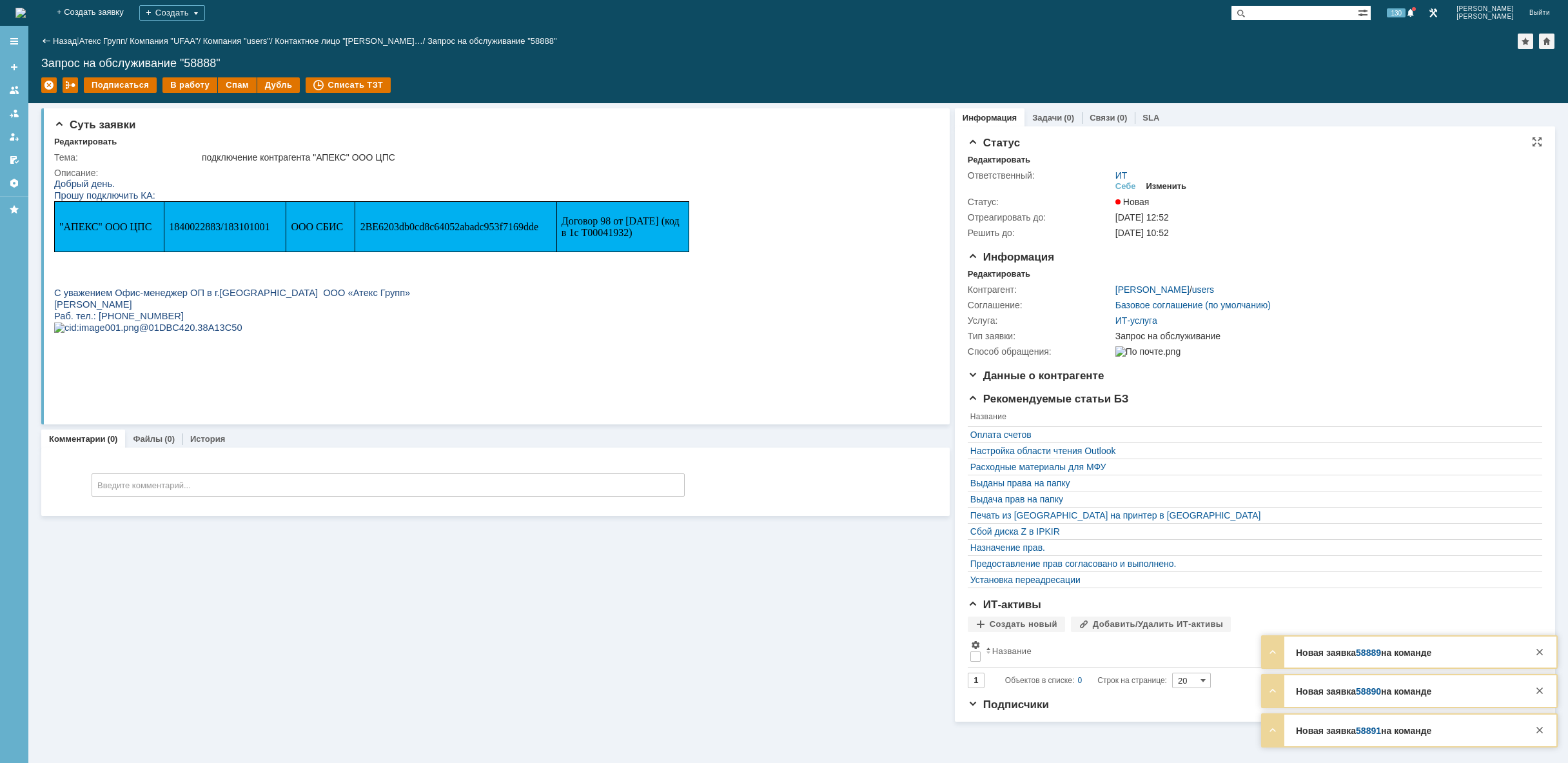
click at [1167, 185] on div "Изменить" at bounding box center [1166, 186] width 40 height 10
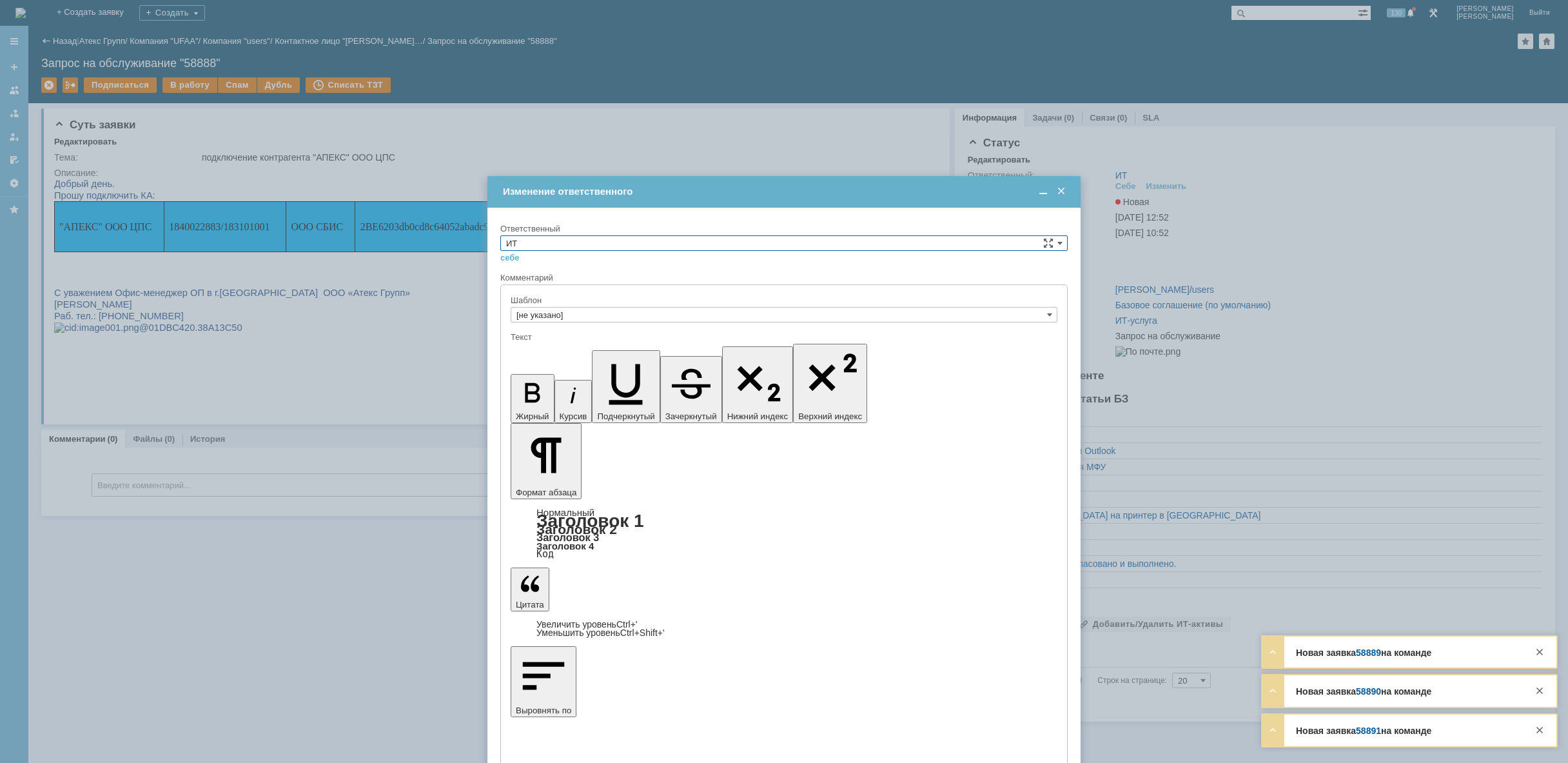
click at [629, 240] on input "ИТ" at bounding box center [784, 243] width 567 height 15
click at [557, 345] on div "АСУ" at bounding box center [784, 350] width 566 height 15
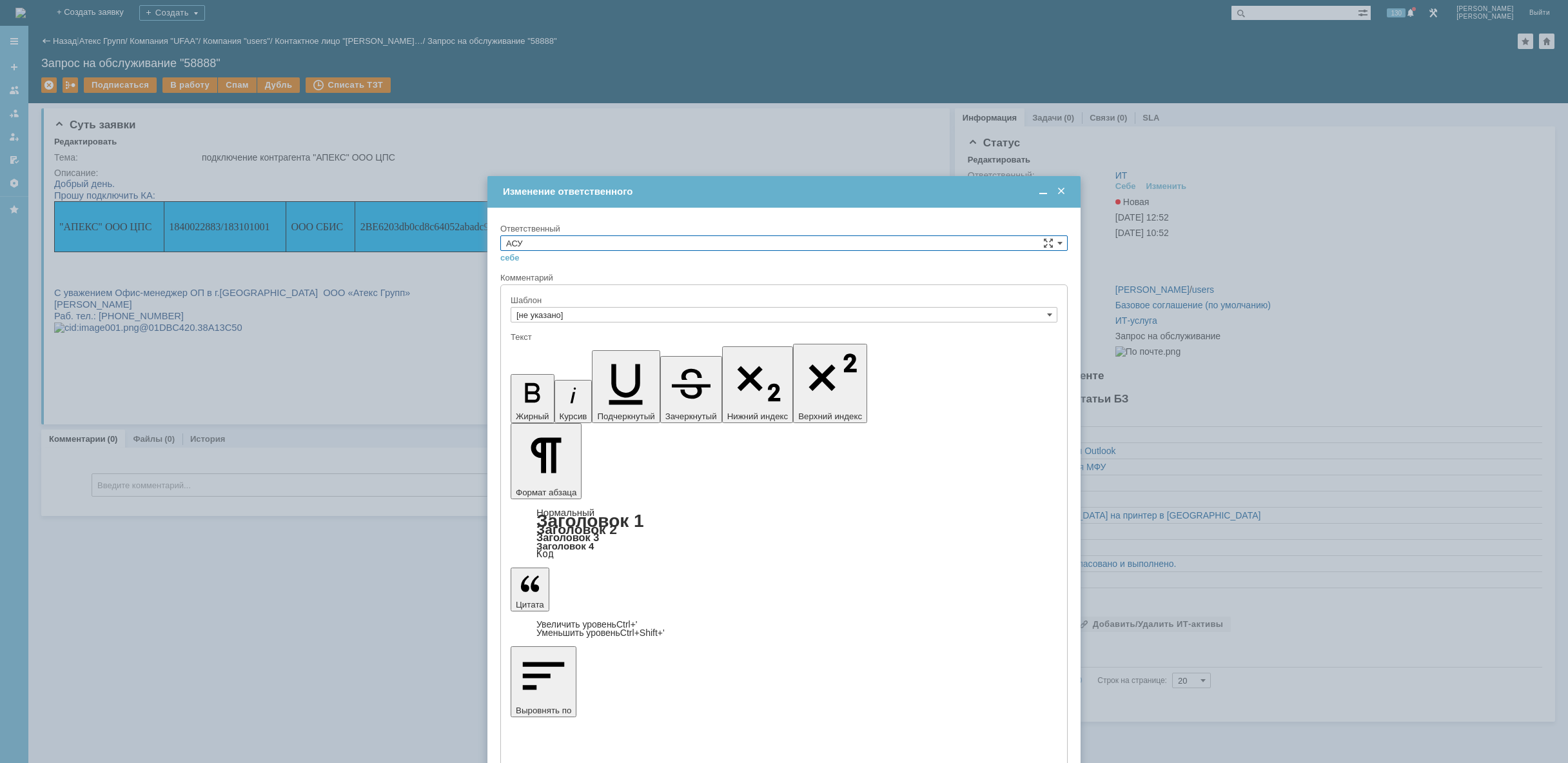
type input "АСУ"
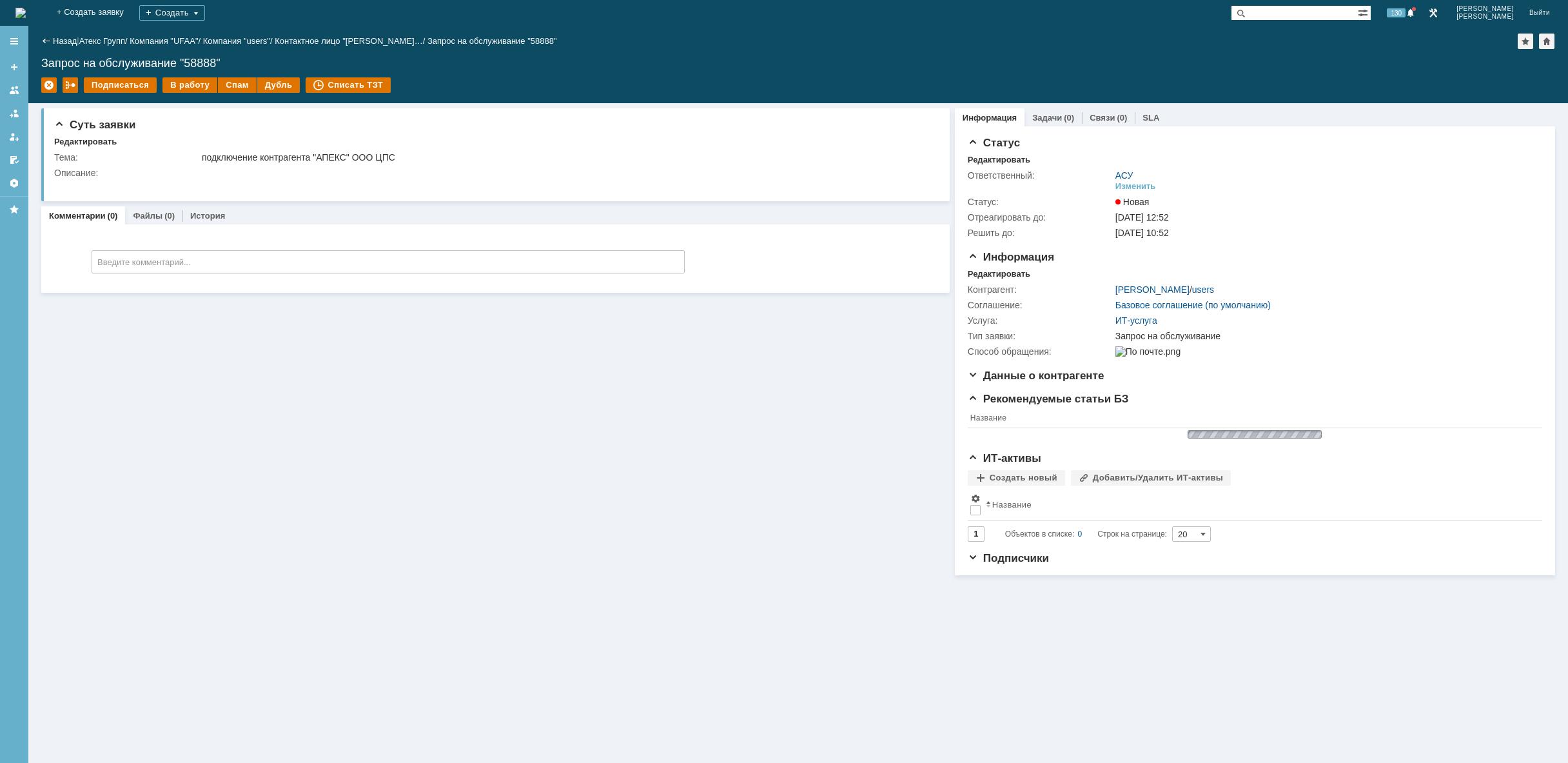
click at [26, 10] on img at bounding box center [20, 13] width 10 height 10
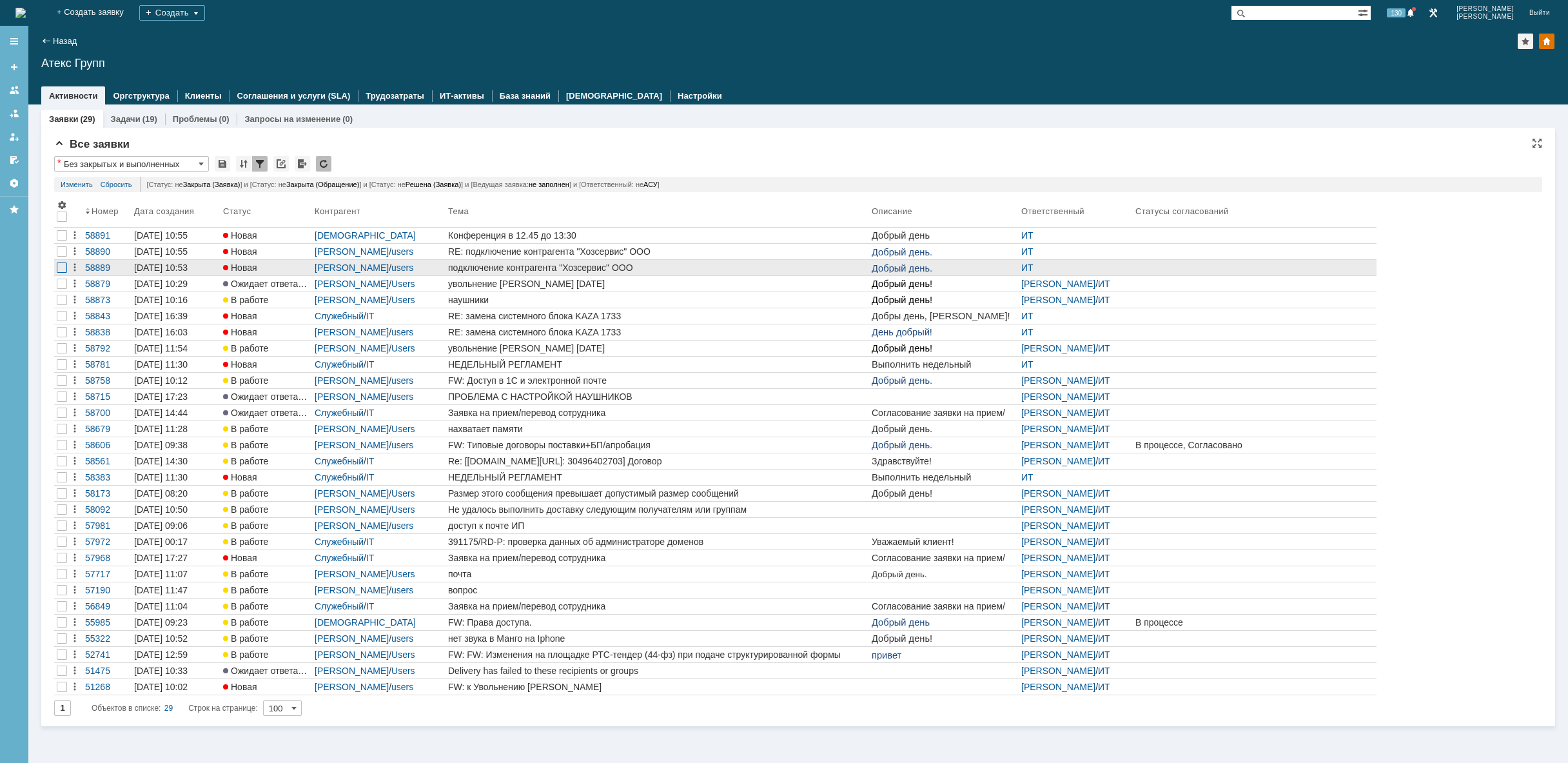
click at [58, 267] on div at bounding box center [61, 267] width 10 height 10
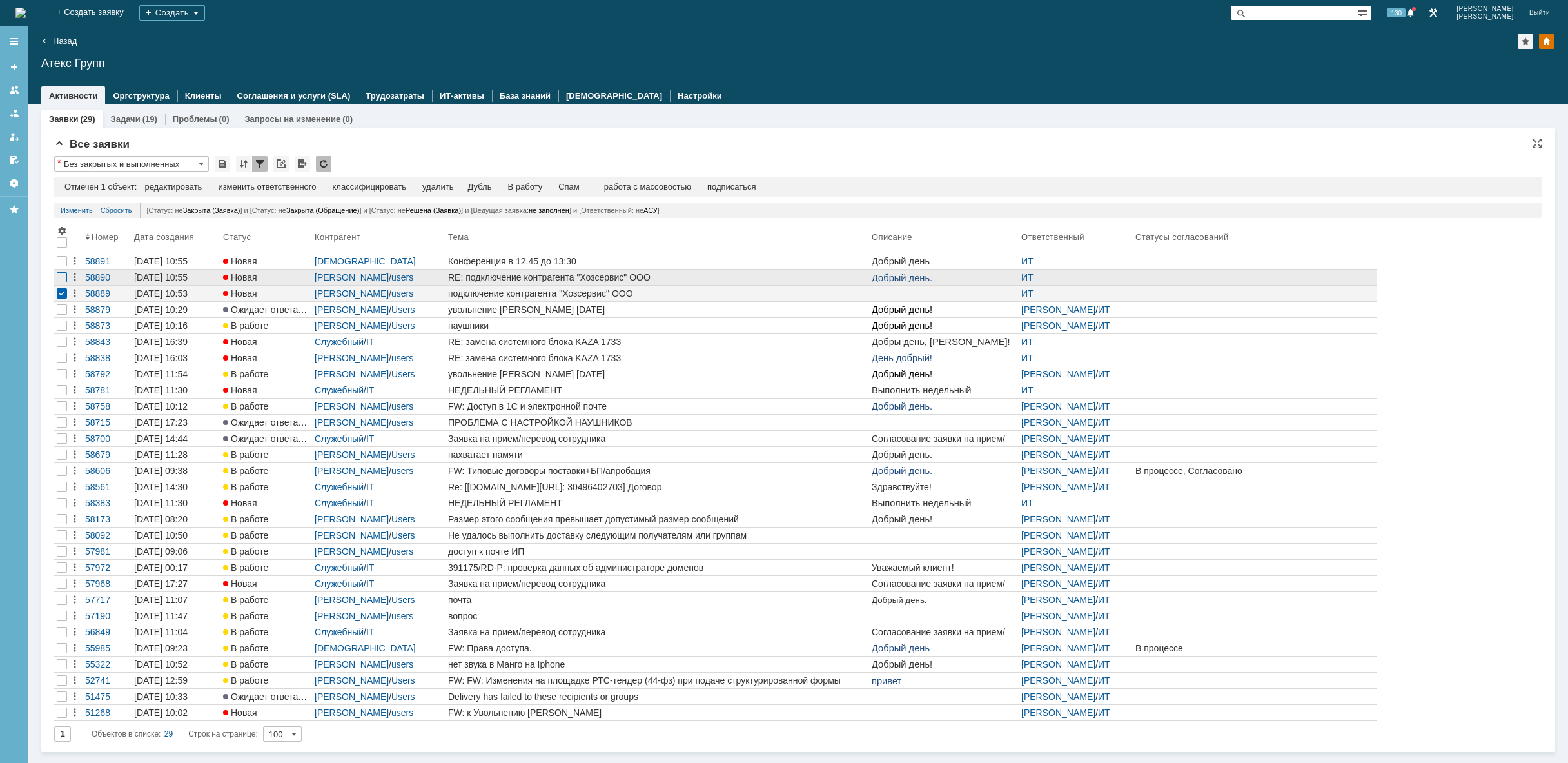
click at [62, 279] on div at bounding box center [61, 277] width 10 height 10
click at [328, 188] on div "изменить ответственного" at bounding box center [328, 187] width 98 height 10
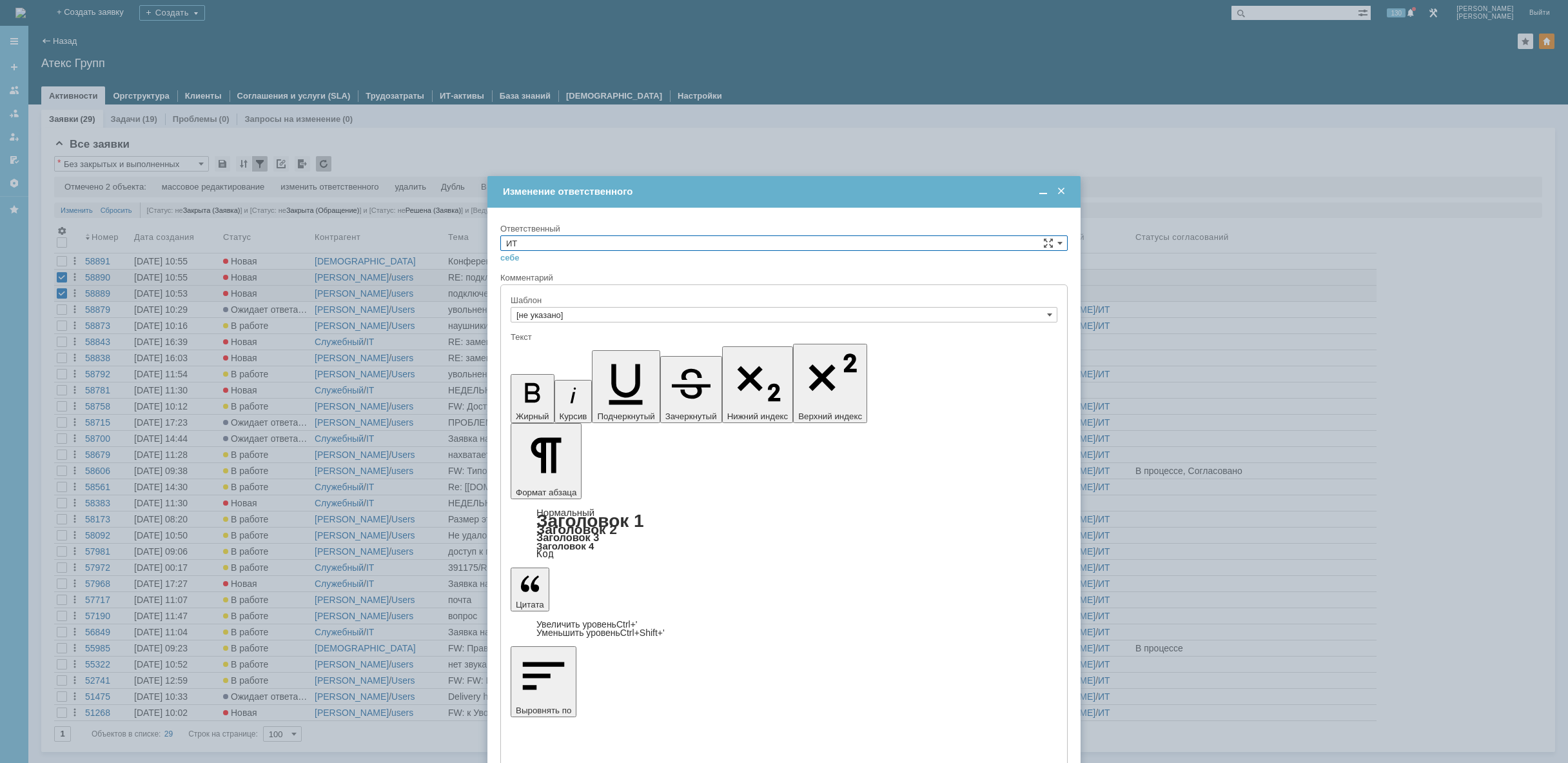
click at [818, 252] on div "себе своей команде" at bounding box center [784, 257] width 567 height 12
click at [815, 245] on input "ИТ" at bounding box center [784, 243] width 567 height 15
click at [528, 279] on span "АСУ" at bounding box center [784, 275] width 556 height 10
type input "АСУ"
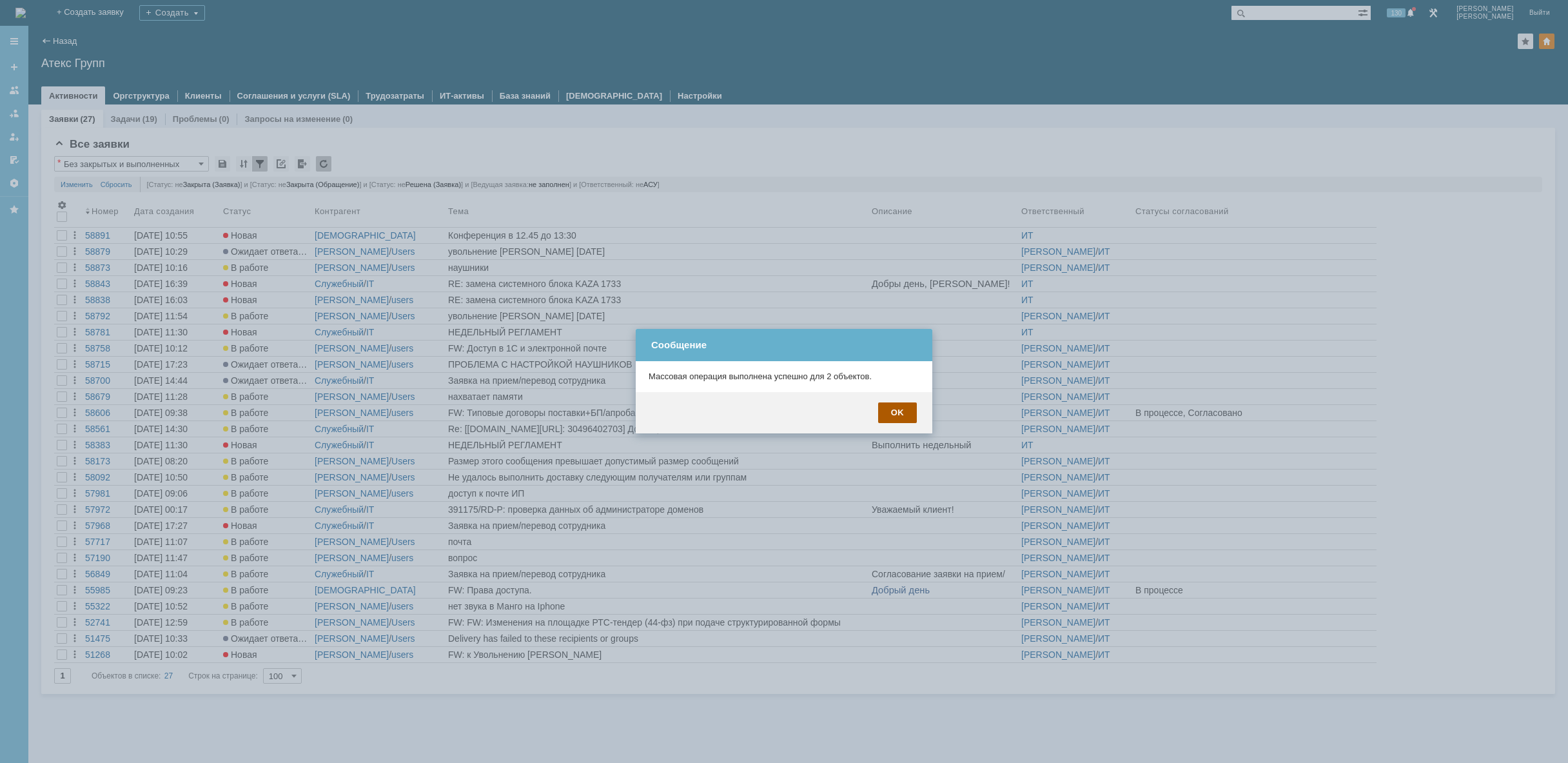
click at [896, 413] on div "OK" at bounding box center [897, 413] width 39 height 21
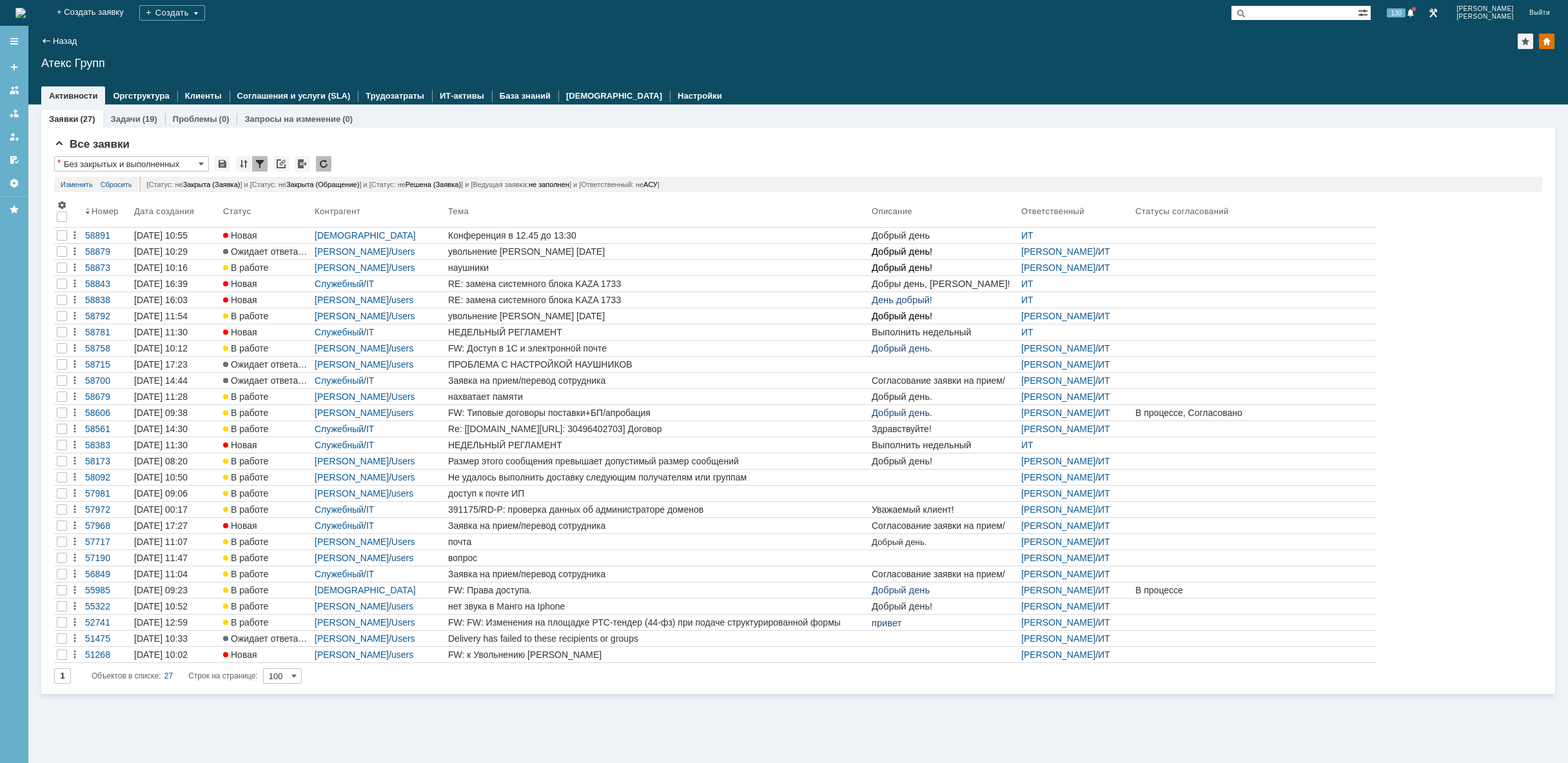
click at [26, 8] on img at bounding box center [20, 13] width 10 height 10
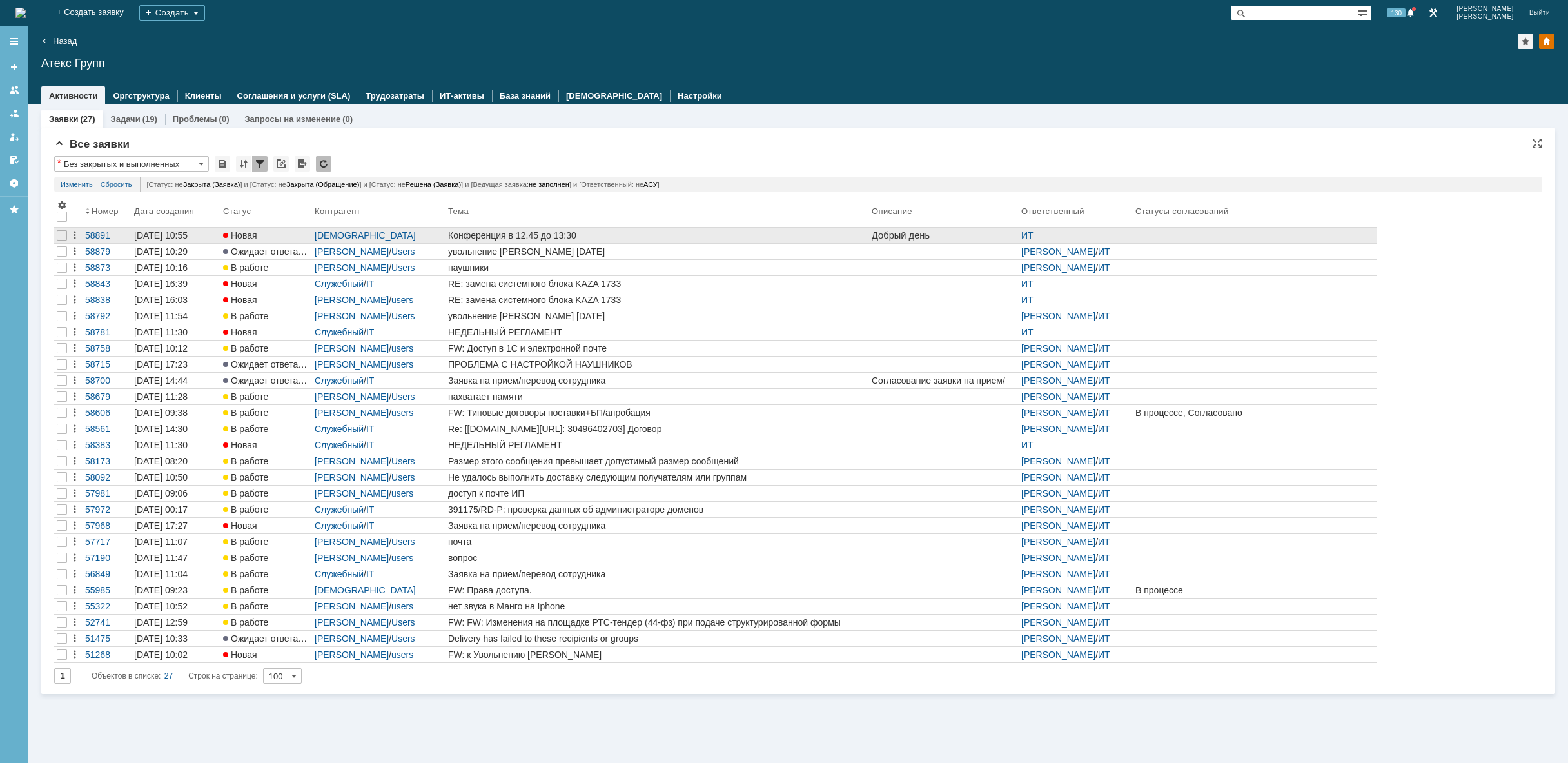
click at [611, 232] on div "Конференция в 12.45 до 13:30" at bounding box center [657, 235] width 418 height 10
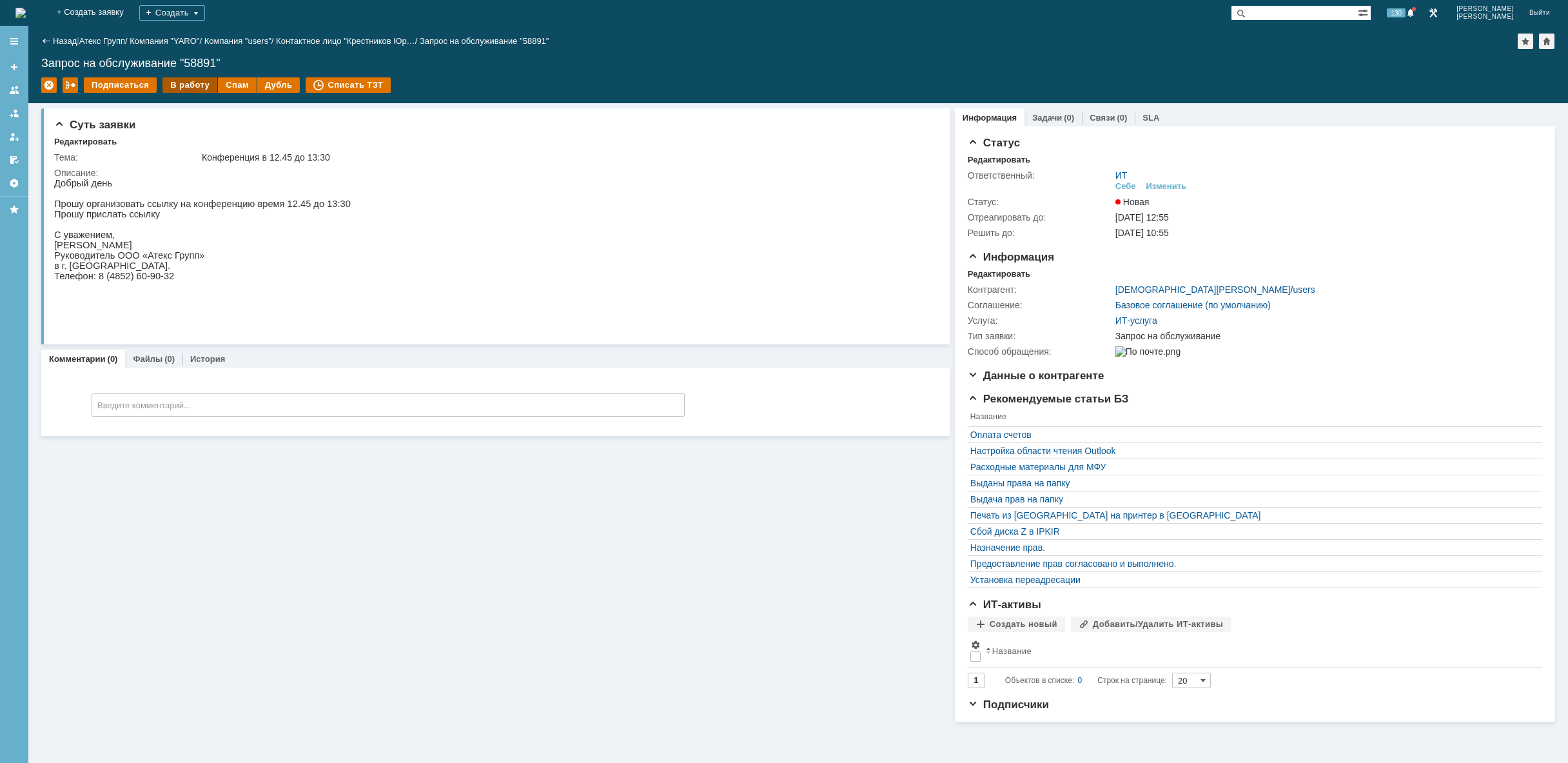
click at [190, 83] on div "В работу" at bounding box center [190, 85] width 55 height 15
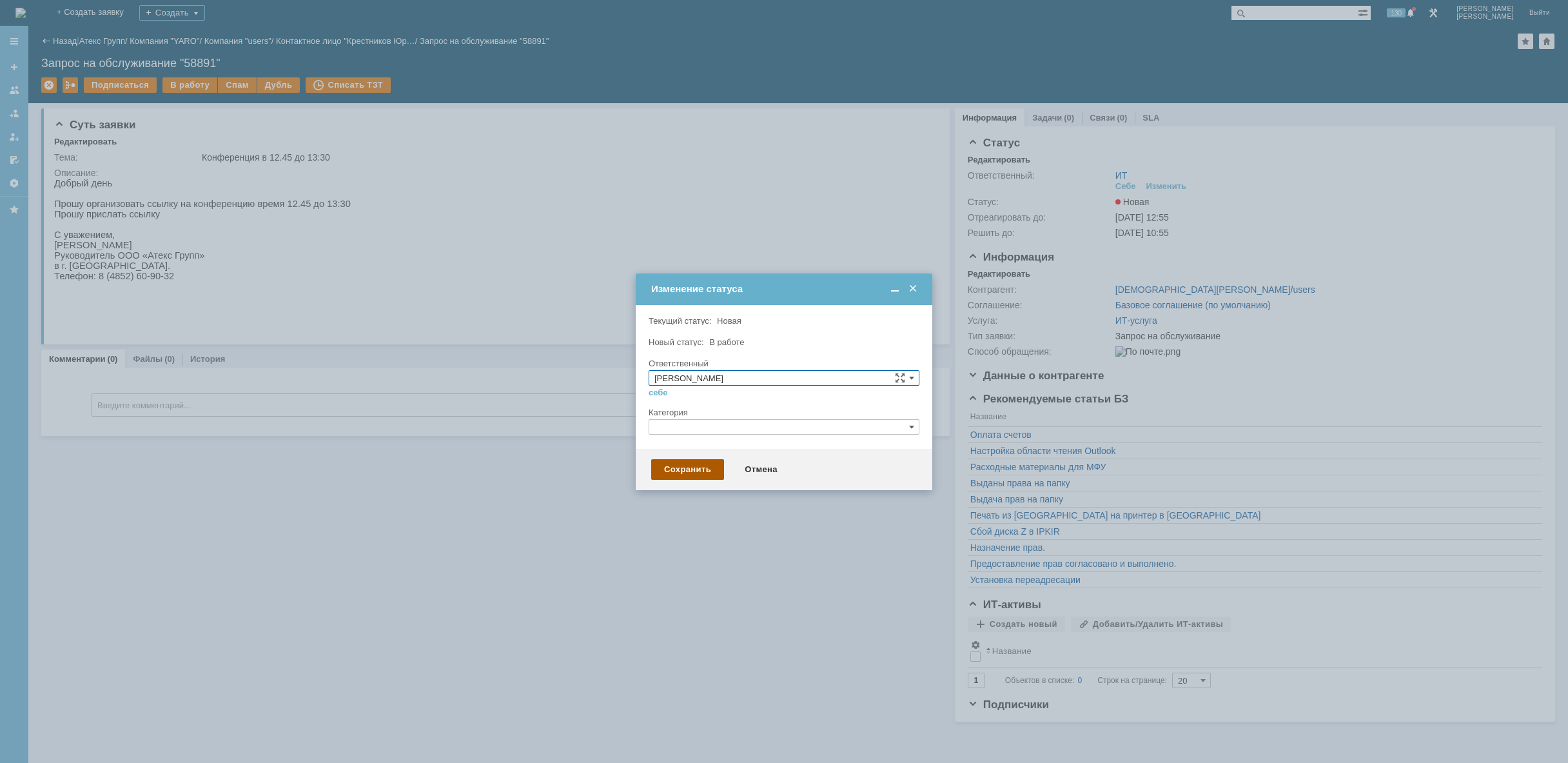
click at [688, 469] on div "Сохранить" at bounding box center [688, 470] width 73 height 21
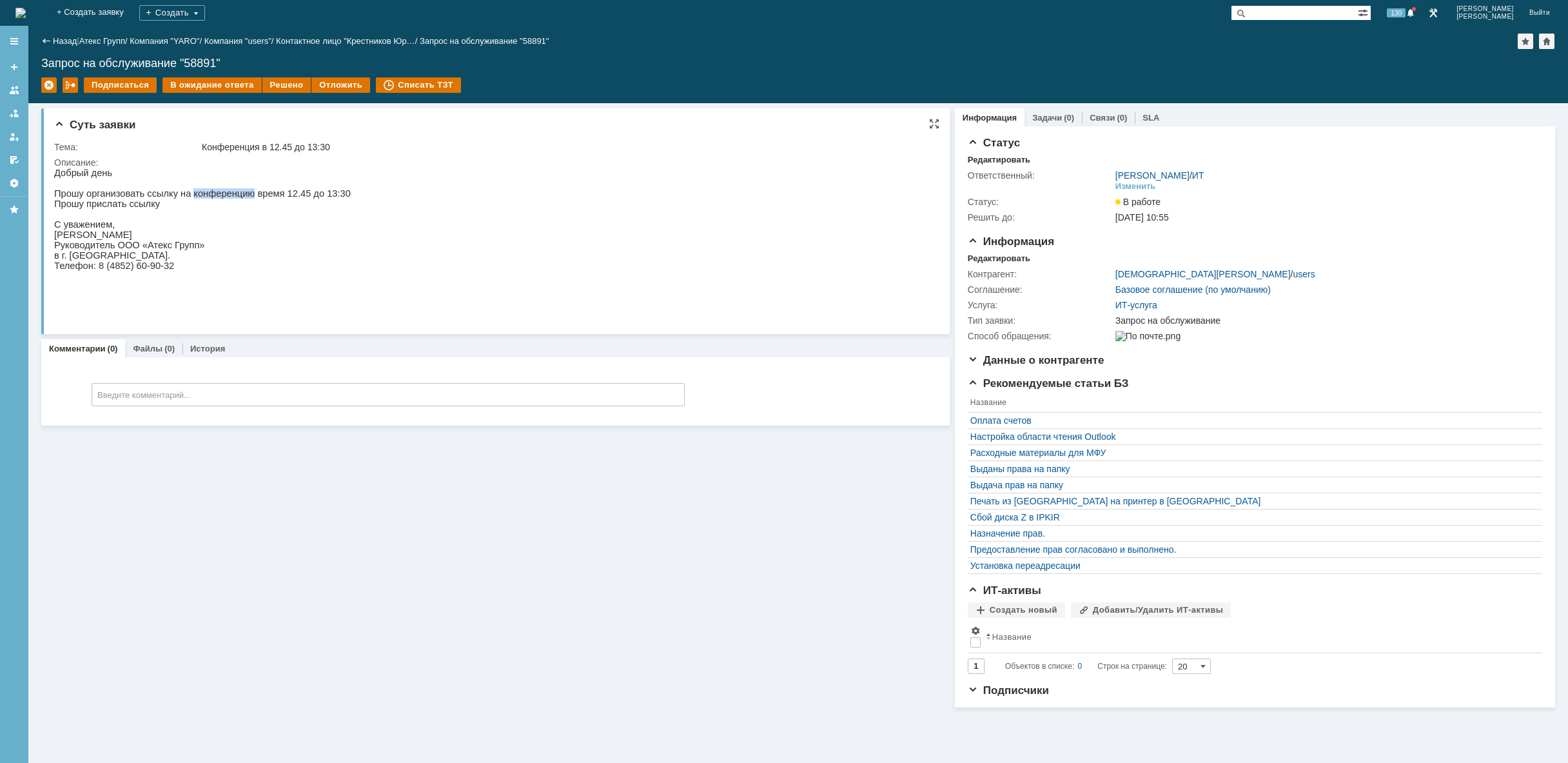
drag, startPoint x: 181, startPoint y: 197, endPoint x: 236, endPoint y: 194, distance: 55.1
click at [236, 194] on p "Прошу организовать ссылку на конференцию время 12.45 до 13:30" at bounding box center [202, 193] width 296 height 10
copy p "конференцию"
click at [270, 80] on div "Решено" at bounding box center [286, 85] width 49 height 15
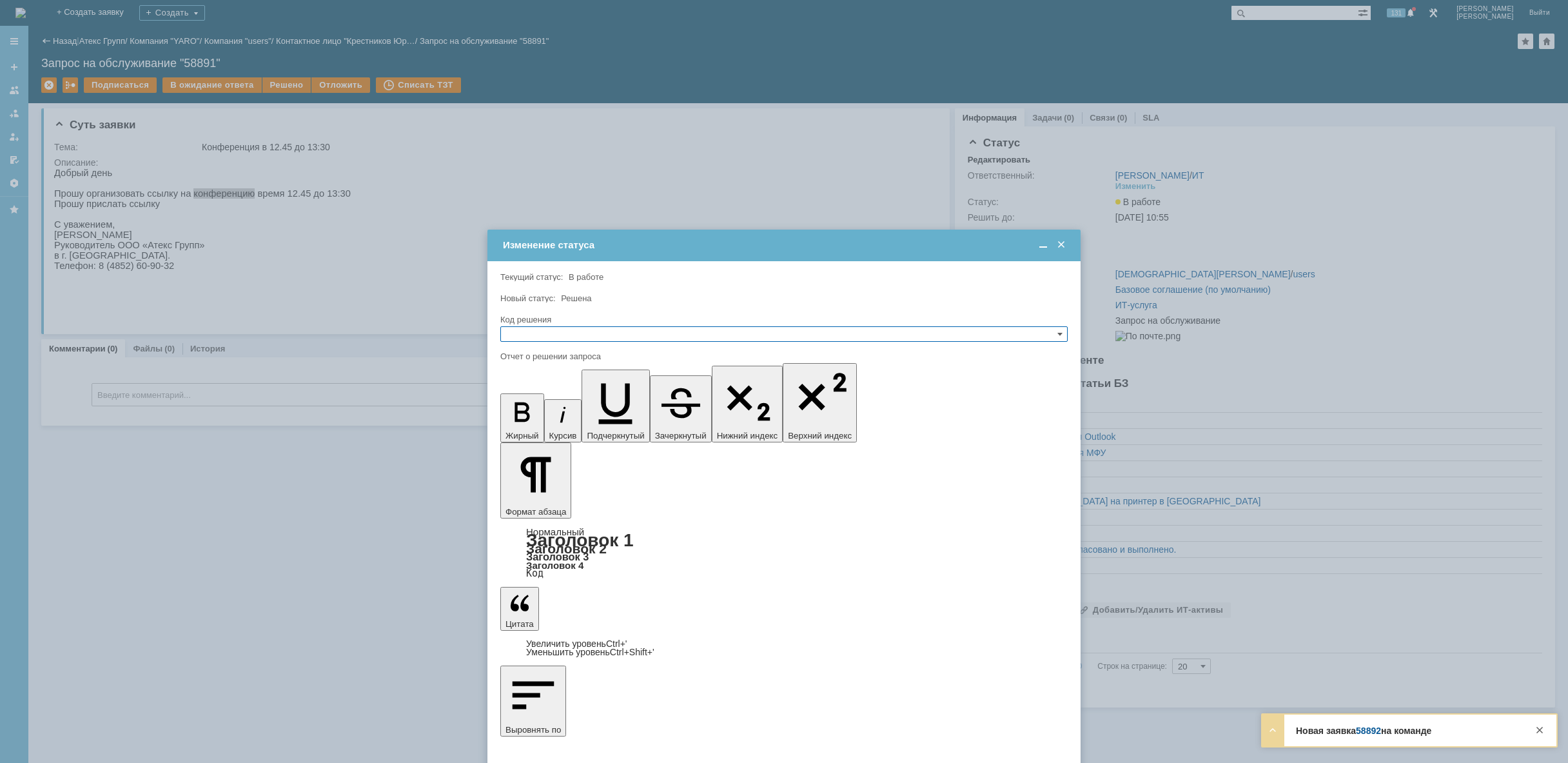
click at [540, 331] on input "text" at bounding box center [784, 333] width 567 height 15
click at [534, 392] on span "Решено" at bounding box center [784, 396] width 556 height 10
type input "Решено"
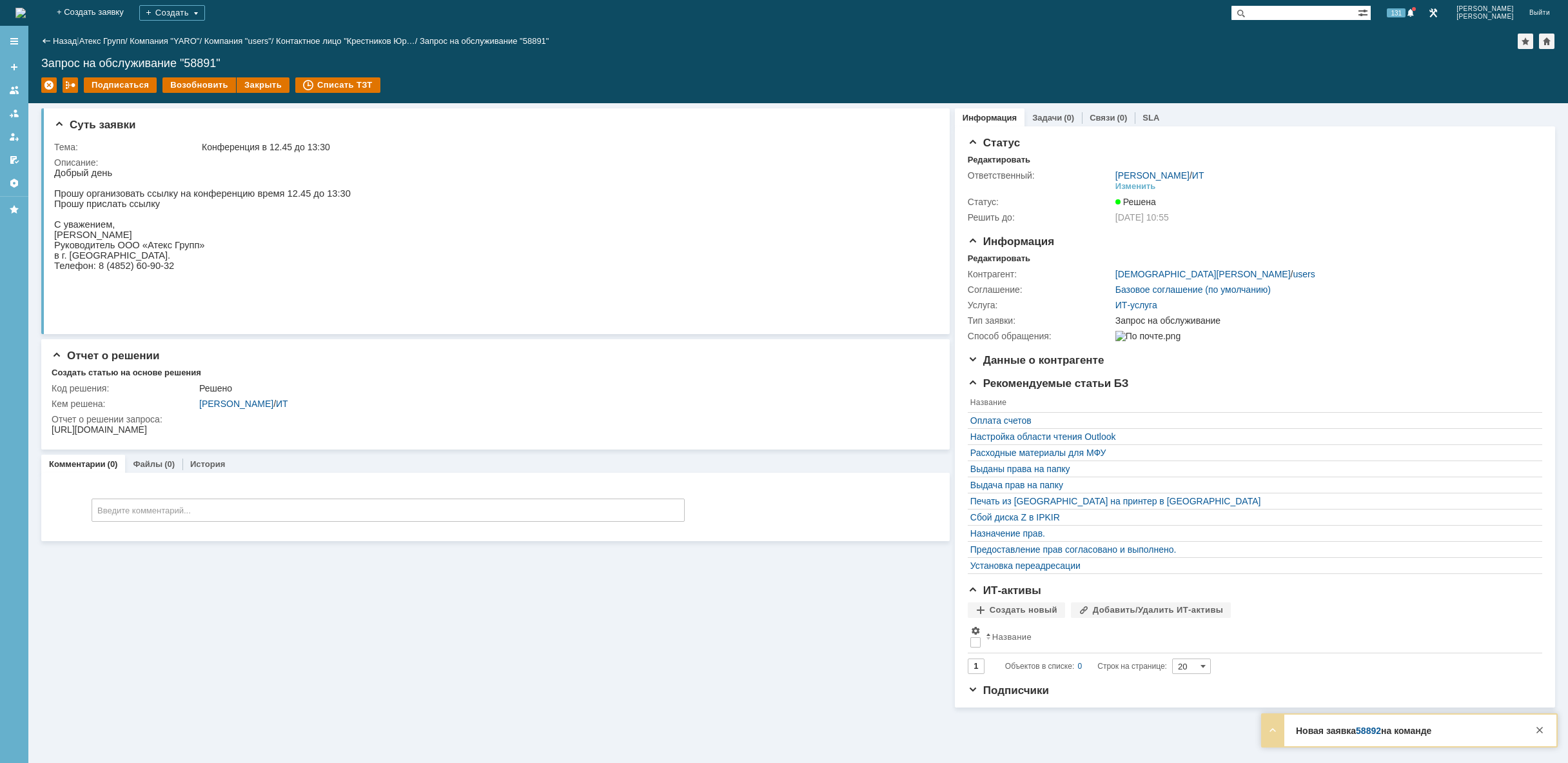
click at [26, 8] on img at bounding box center [20, 13] width 10 height 10
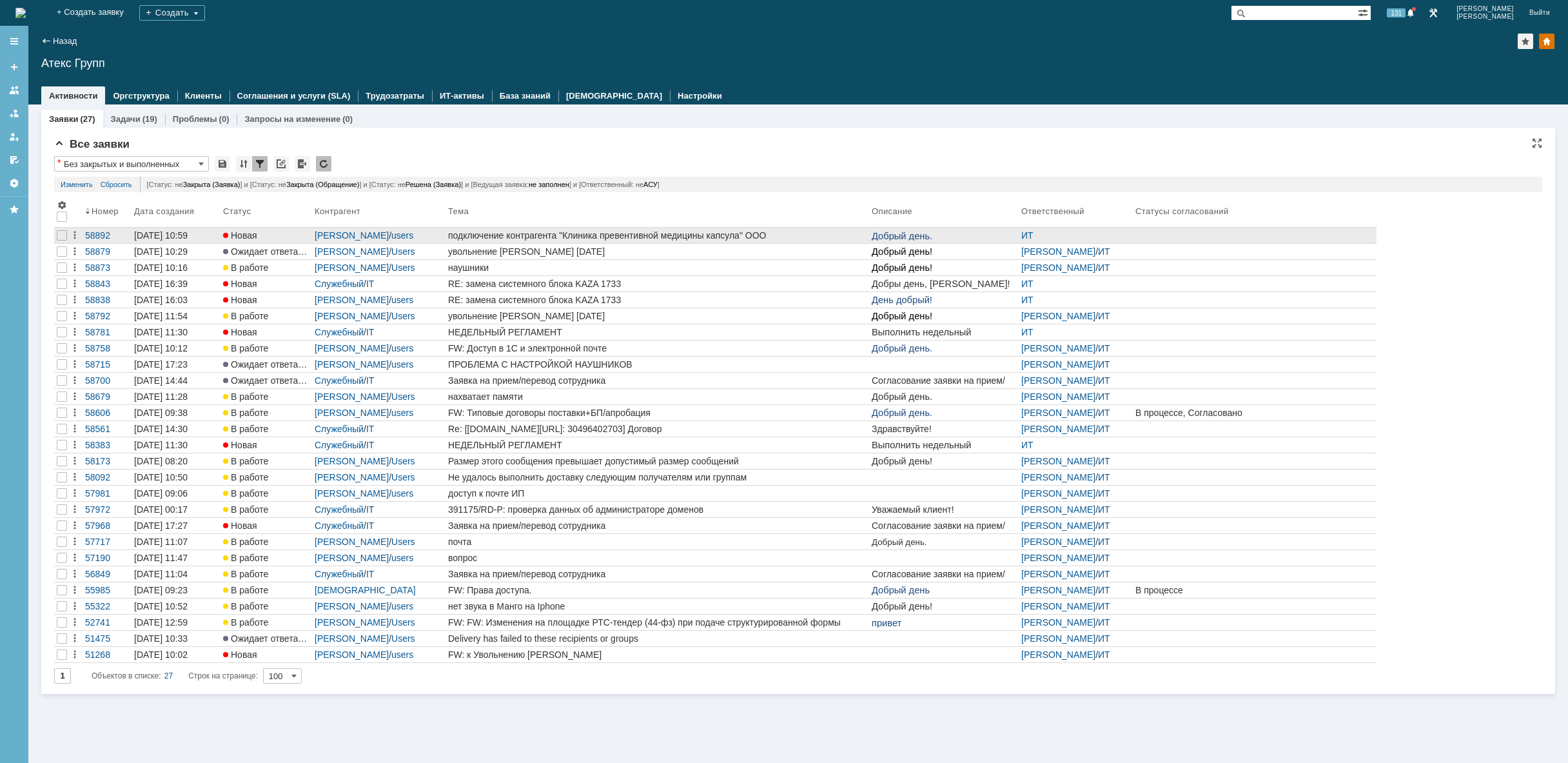
click at [850, 235] on div "подключение контрагента "Клиника превентивной медицины капсула" ООО" at bounding box center [657, 235] width 418 height 10
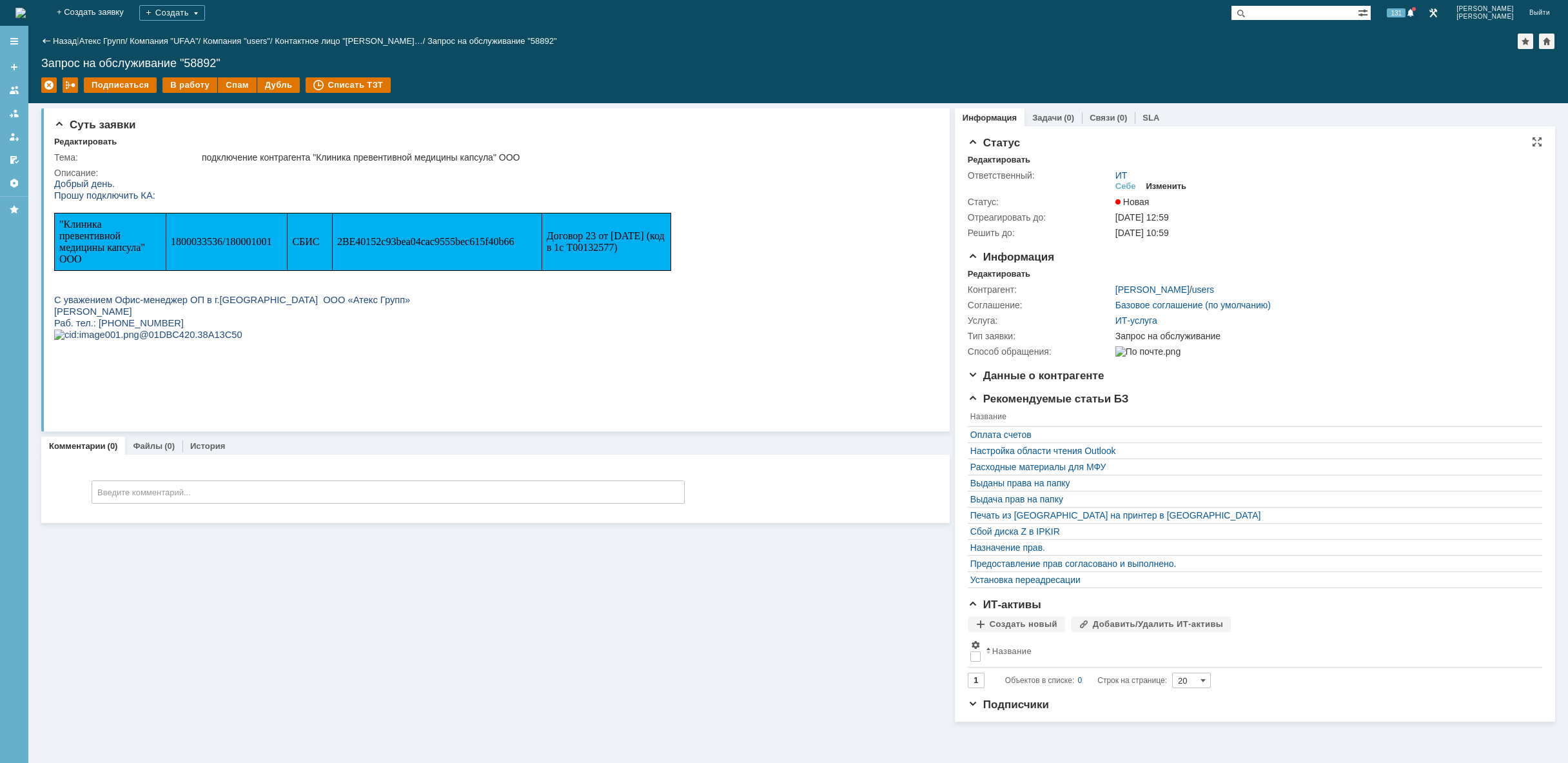
click at [1164, 185] on div "Изменить" at bounding box center [1166, 186] width 40 height 10
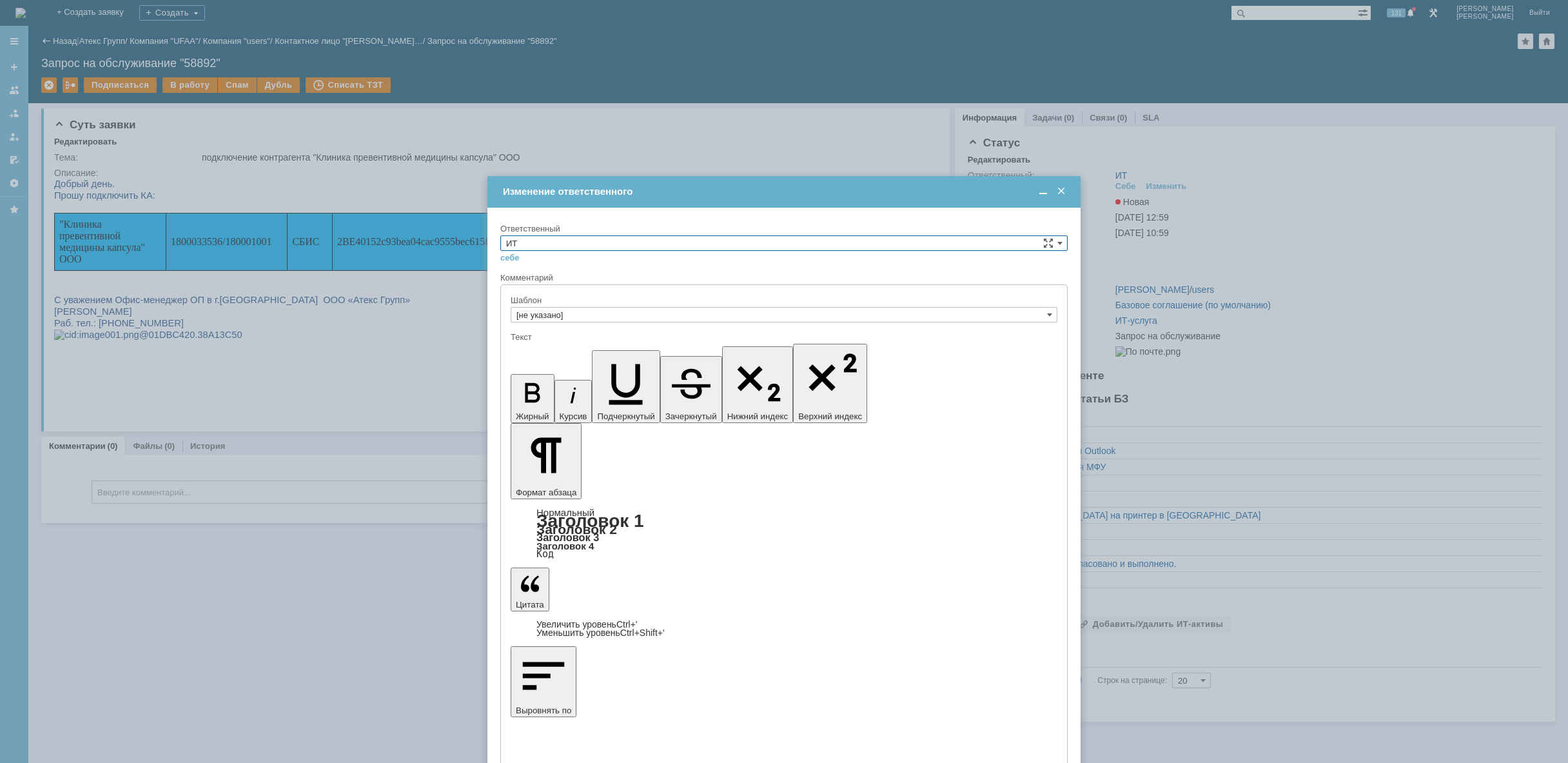
click at [717, 247] on input "ИТ" at bounding box center [784, 243] width 567 height 15
click at [608, 353] on span "АСУ" at bounding box center [784, 350] width 556 height 10
type input "АСУ"
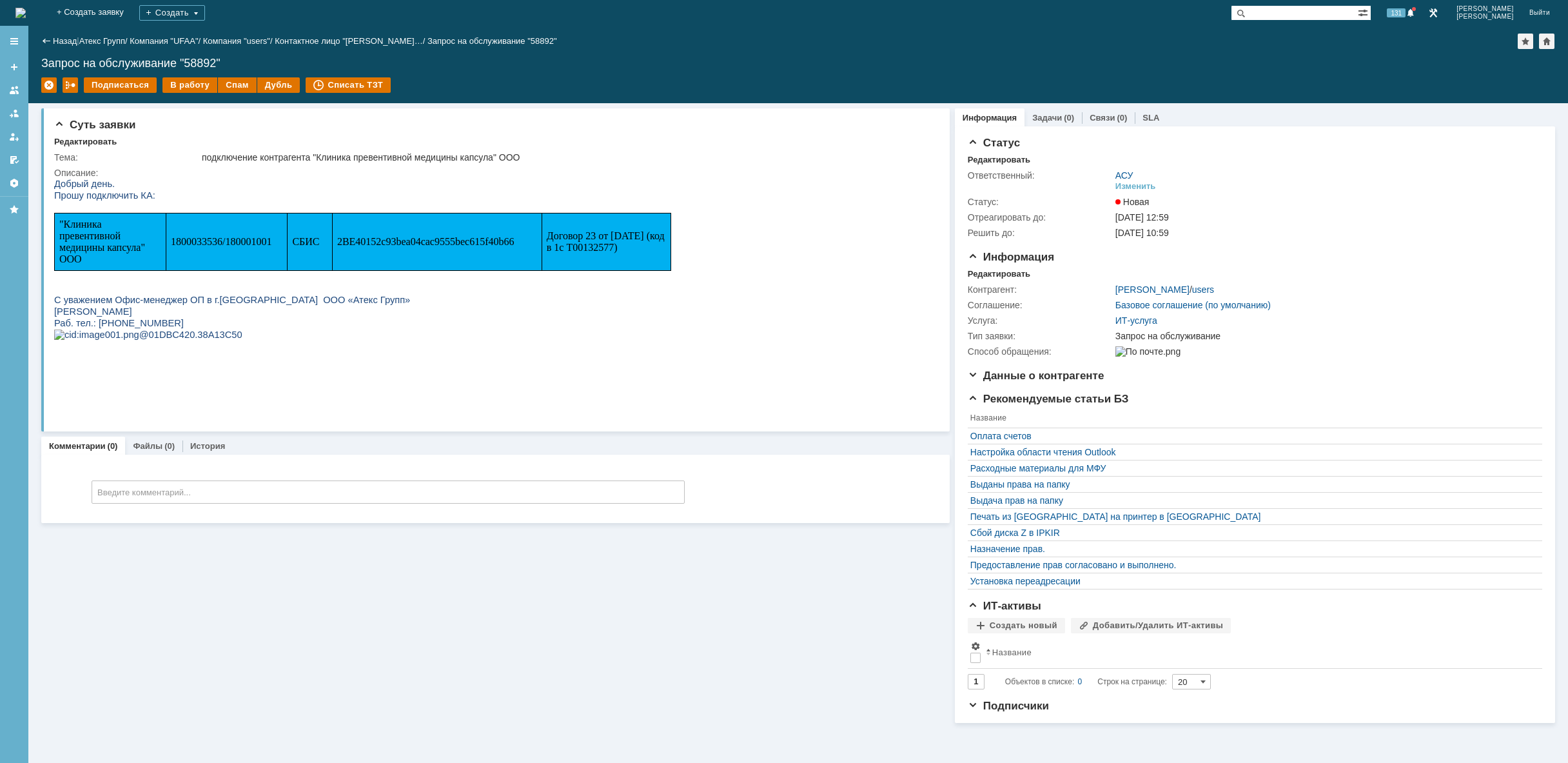
click at [26, 9] on img at bounding box center [20, 13] width 10 height 10
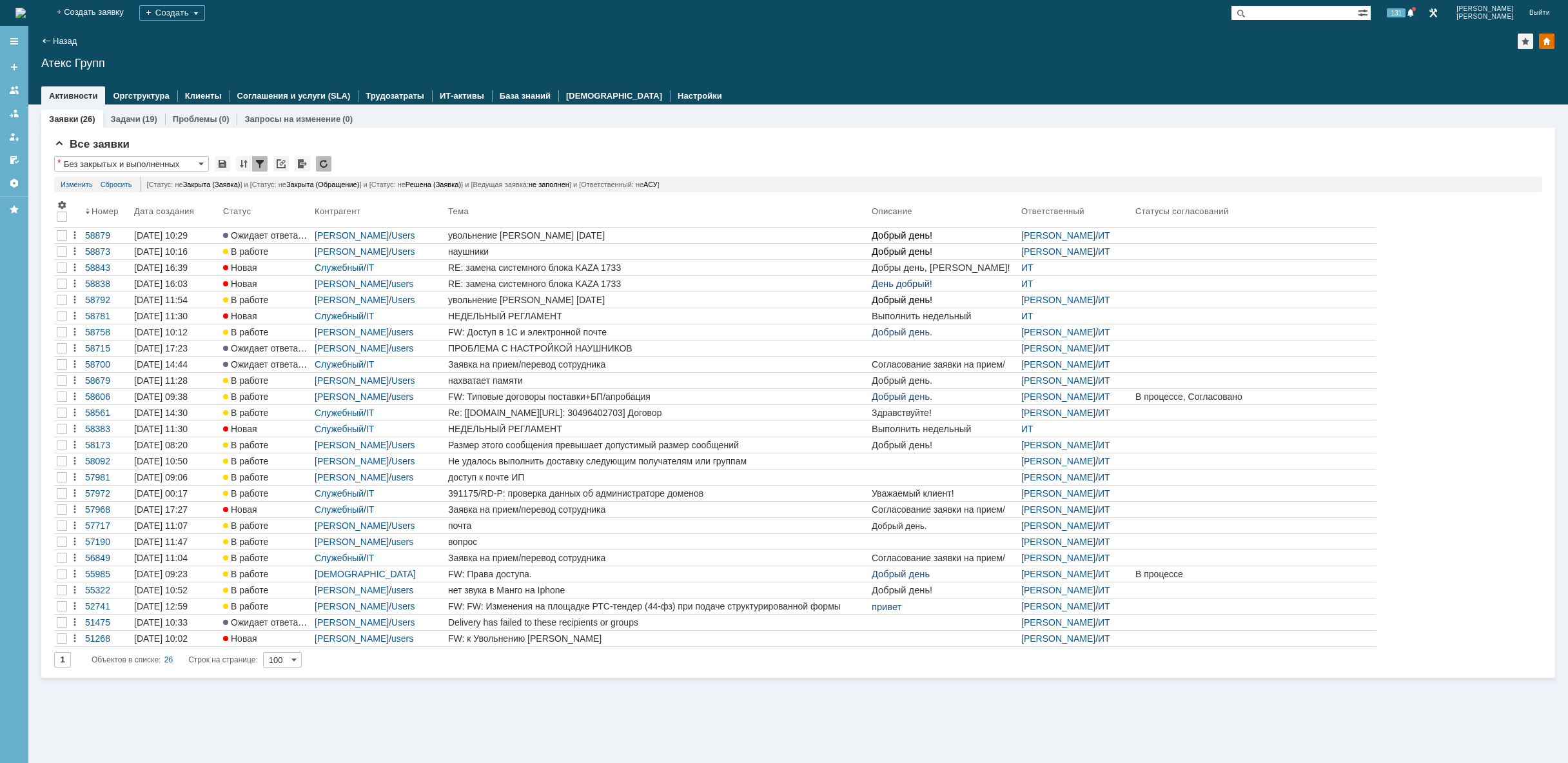
click at [26, 15] on img at bounding box center [20, 13] width 10 height 10
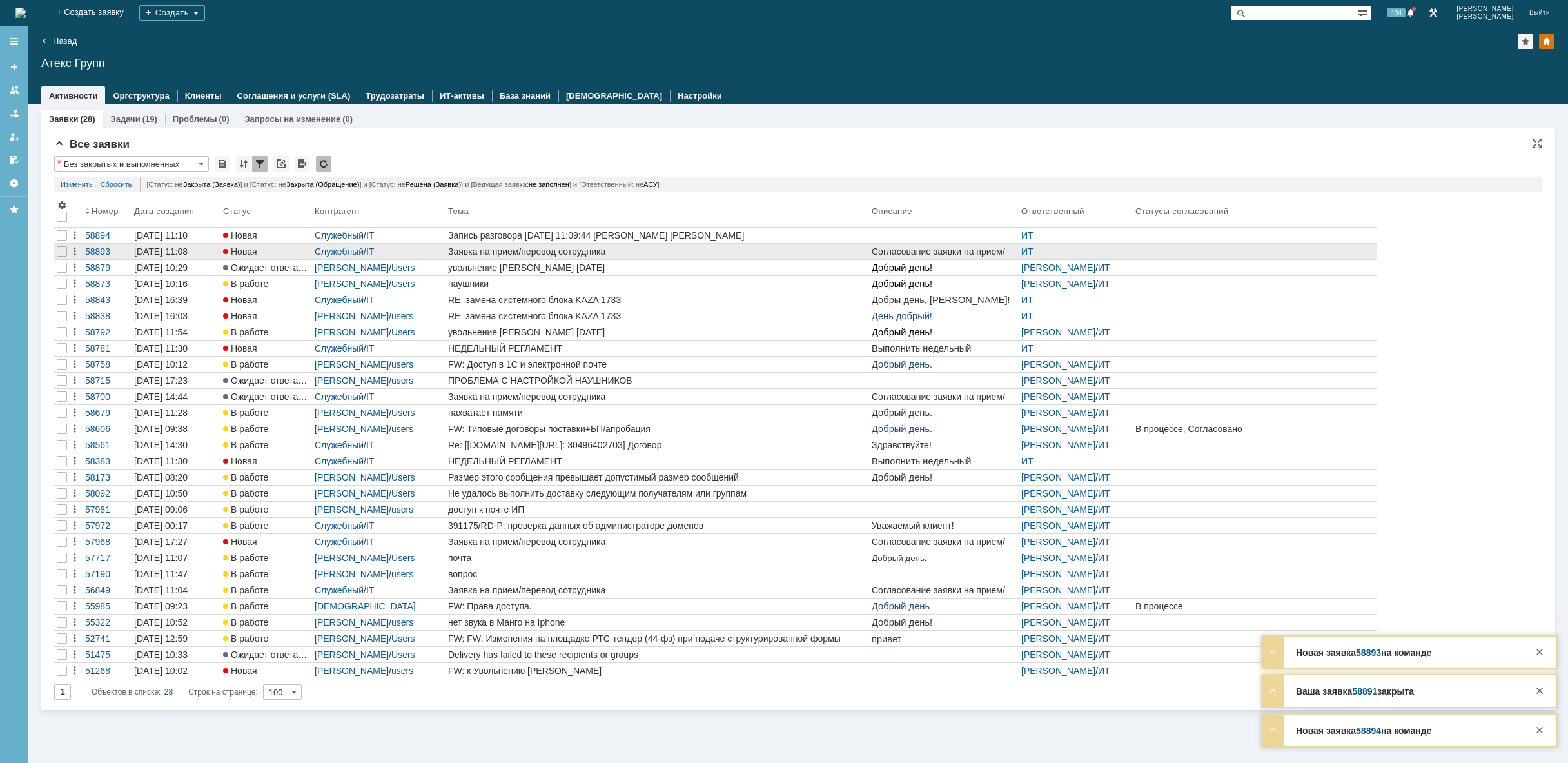
click at [735, 252] on div "Заявка на прием/перевод сотрудника" at bounding box center [657, 251] width 418 height 10
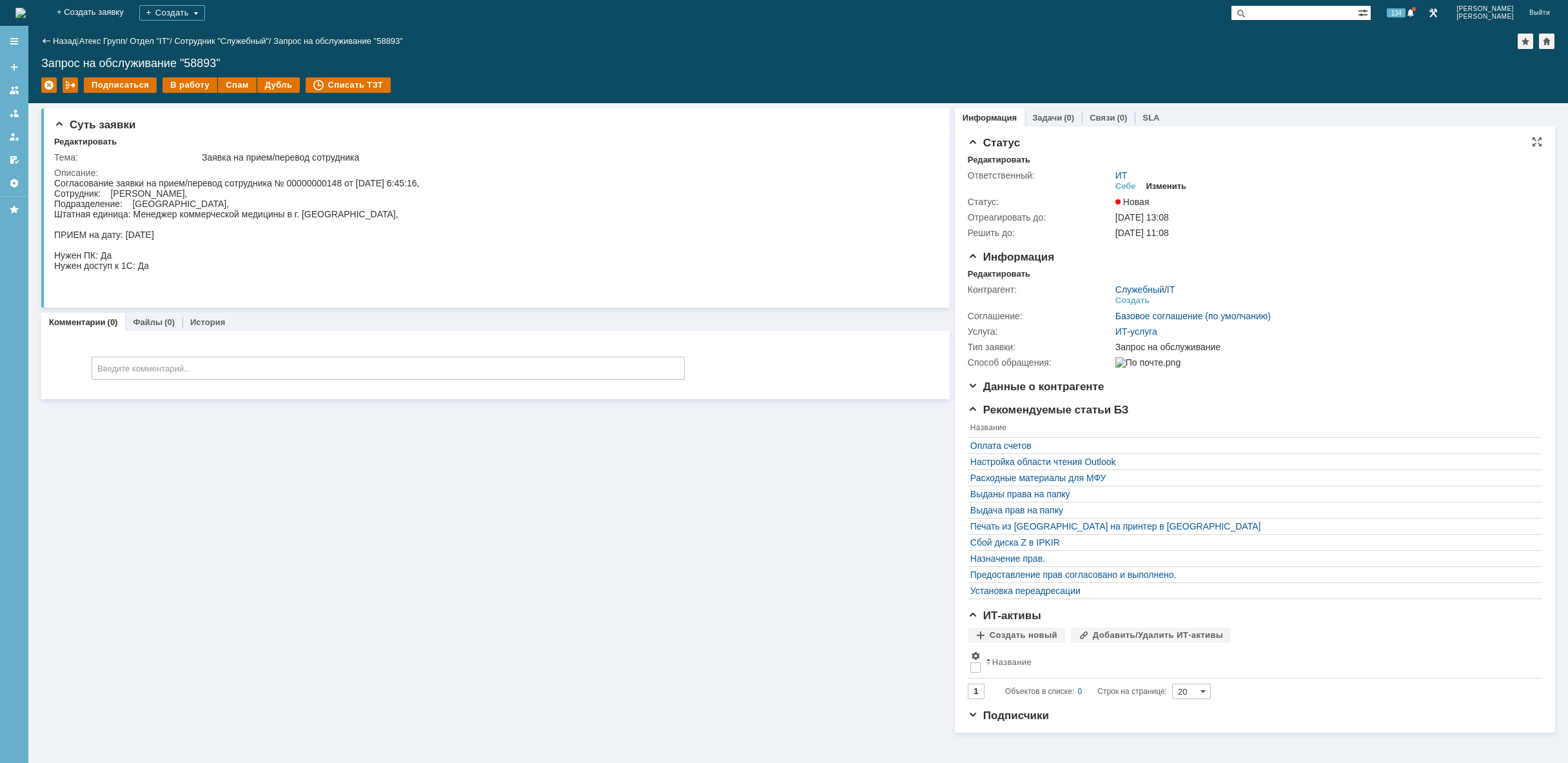
click at [1156, 191] on div "Изменить" at bounding box center [1166, 186] width 40 height 10
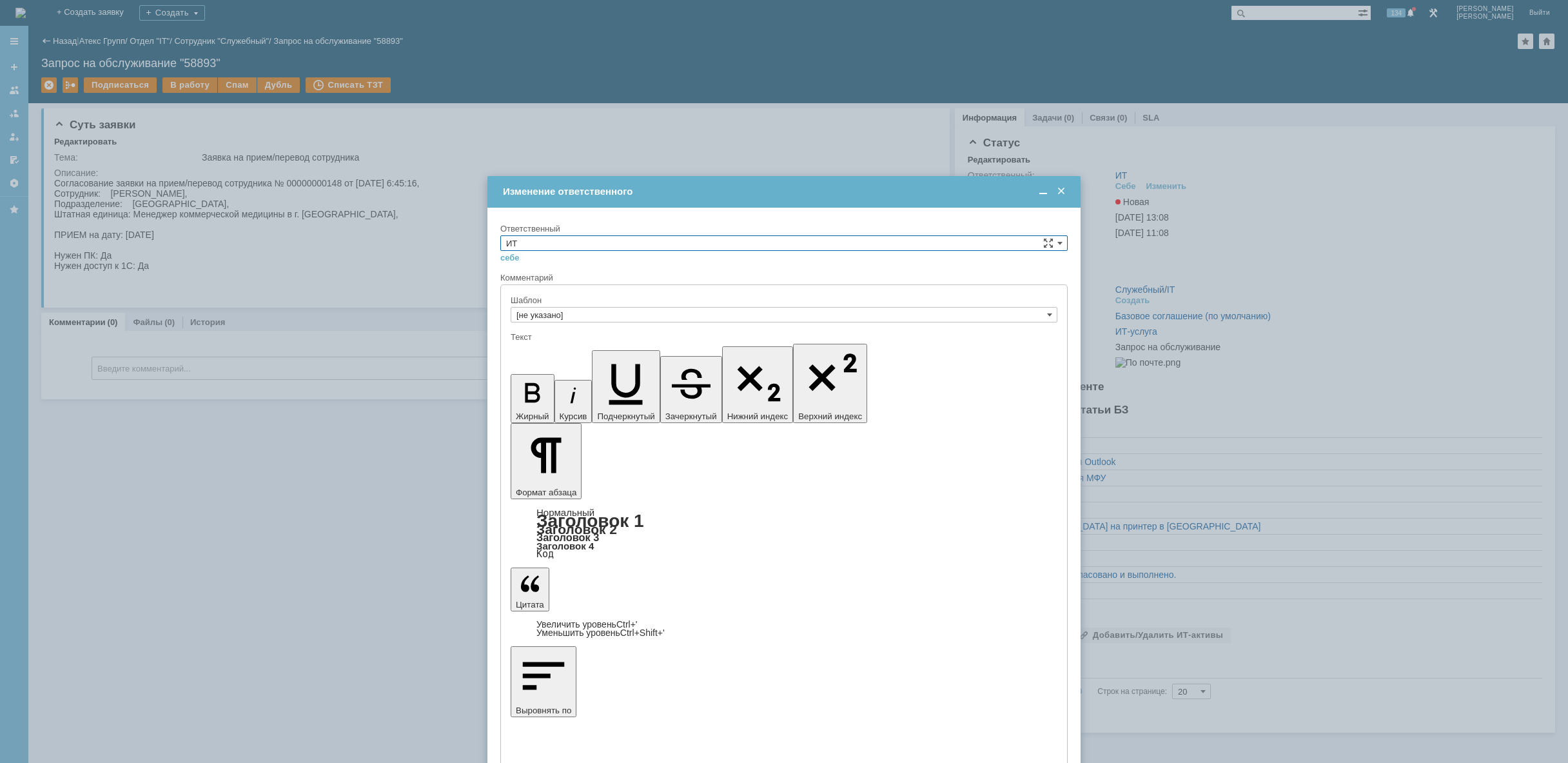
click at [650, 242] on input "ИТ" at bounding box center [784, 243] width 567 height 15
click at [550, 349] on span "АСУ" at bounding box center [784, 350] width 556 height 10
type input "АСУ"
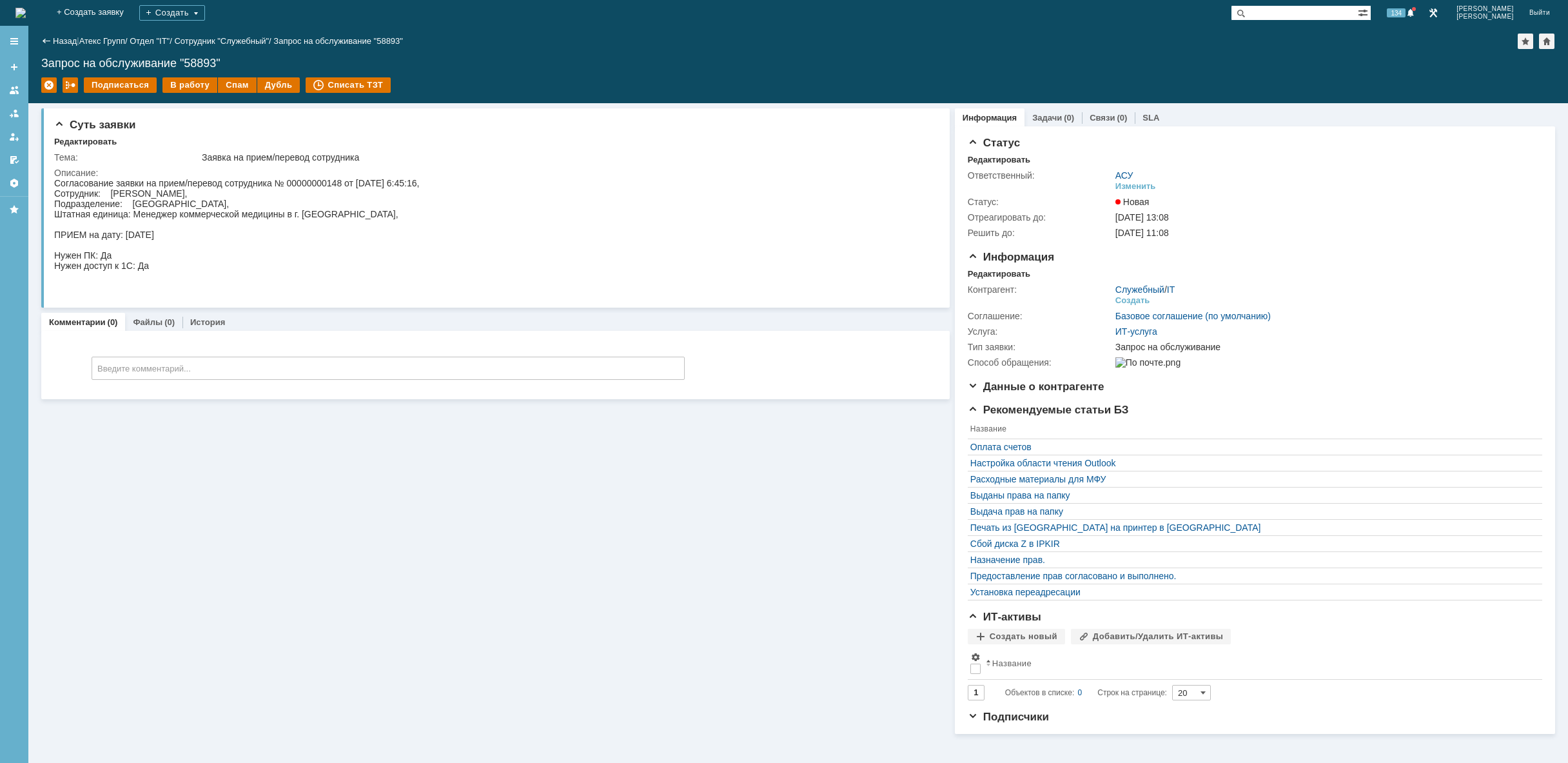
click at [26, 11] on img at bounding box center [20, 13] width 10 height 10
